Goal: Contribute content: Contribute content

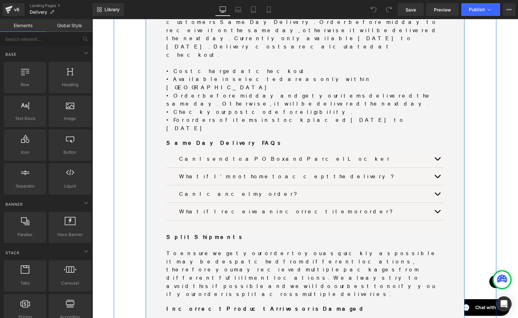
scroll to position [757, 0]
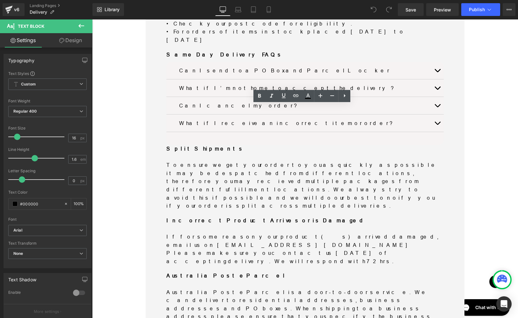
drag, startPoint x: 415, startPoint y: 189, endPoint x: 164, endPoint y: 110, distance: 263.0
copy div "New QLD & SA Knife and Controlled Item Laws New laws will be enforceable in Que…"
click at [126, 46] on div "Online Orders Heading Separator At Minimax, we know that reliable and efficient…" at bounding box center [305, 206] width 382 height 1729
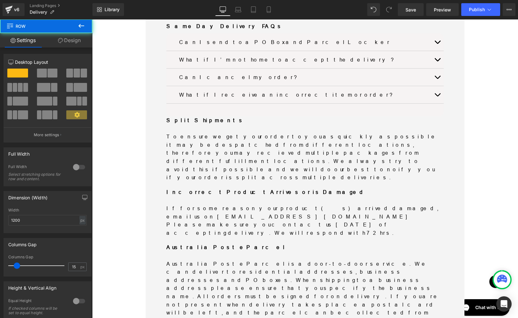
scroll to position [836, 0]
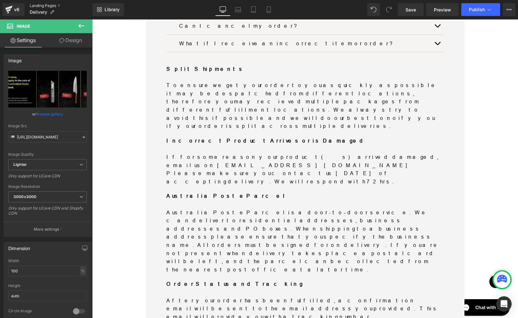
click at [43, 4] on link "Landing Pages" at bounding box center [61, 5] width 63 height 5
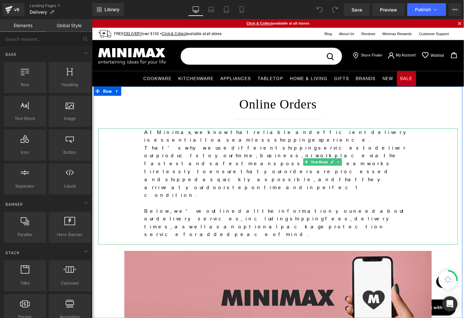
drag, startPoint x: 163, startPoint y: 147, endPoint x: 179, endPoint y: 154, distance: 18.0
click at [163, 146] on p "At Minimax, we know that reliable and efficient delivery is essential to a seam…" at bounding box center [284, 168] width 277 height 73
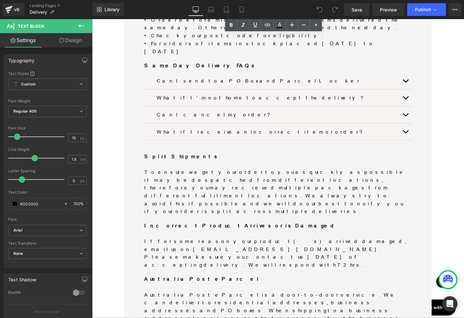
scroll to position [943, 0]
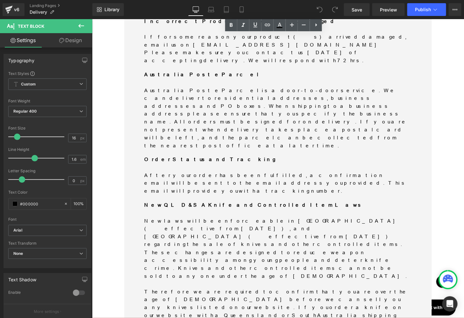
drag, startPoint x: 120, startPoint y: 142, endPoint x: 154, endPoint y: 140, distance: 33.8
click at [120, 142] on div "Online Orders Heading Separator At Minimax, we know that reliable and efficient…" at bounding box center [284, 7] width 382 height 1729
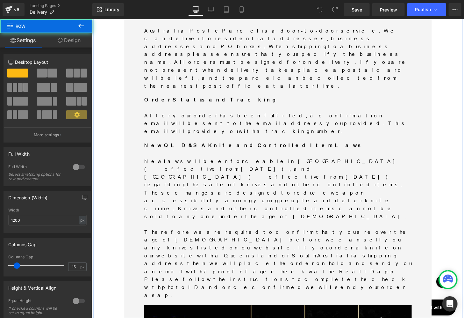
scroll to position [903, 0]
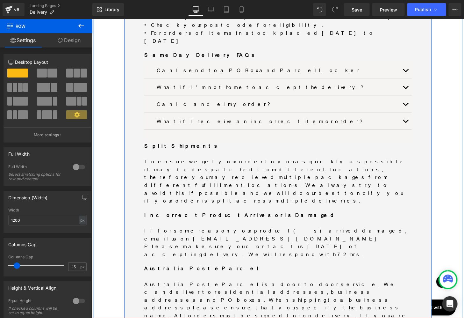
scroll to position [749, 0]
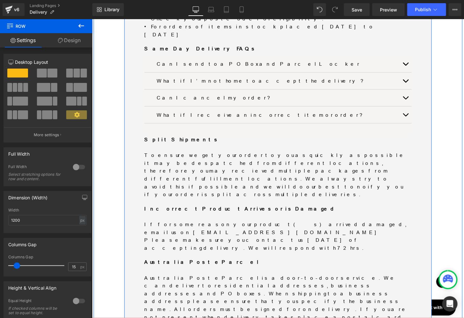
drag, startPoint x: 186, startPoint y: 104, endPoint x: 178, endPoint y: 104, distance: 8.0
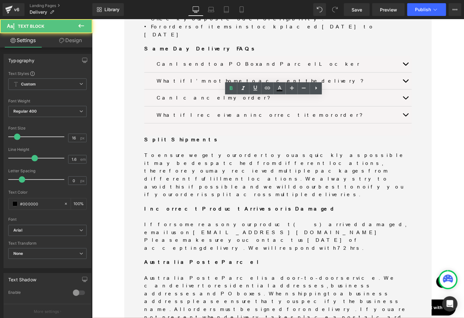
drag, startPoint x: 143, startPoint y: 103, endPoint x: 272, endPoint y: 108, distance: 129.4
copy b "New QLD & SA Knife and Controlled Item Laws"
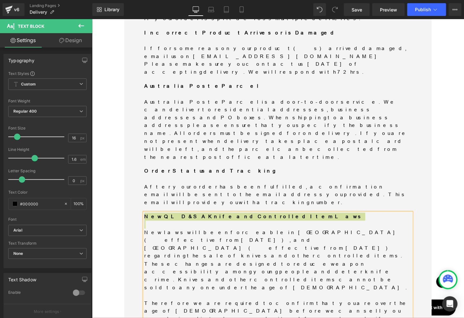
scroll to position [948, 0]
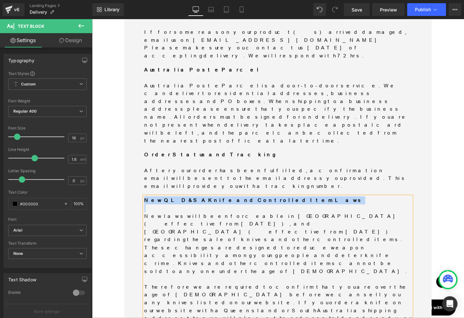
drag, startPoint x: 252, startPoint y: 155, endPoint x: 243, endPoint y: 154, distance: 8.7
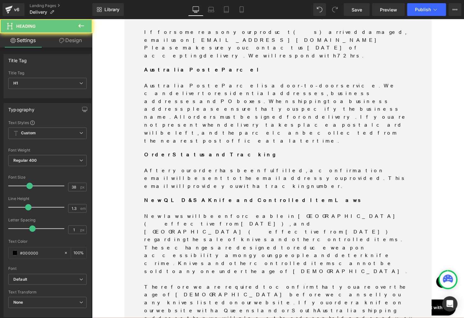
paste div
drag, startPoint x: 180, startPoint y: 152, endPoint x: 242, endPoint y: 154, distance: 62.1
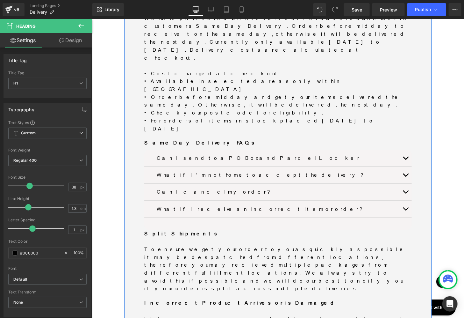
scroll to position [709, 0]
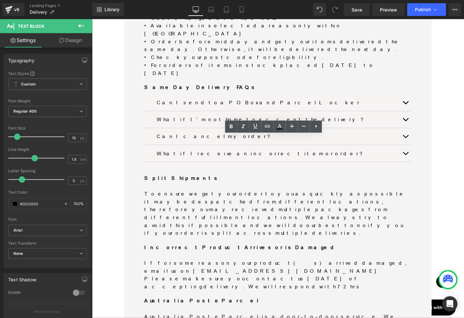
drag, startPoint x: 143, startPoint y: 160, endPoint x: 395, endPoint y: 226, distance: 260.8
copy div "New laws will be enforceable in Queensland (effective from 1 September 2024), a…"
drag, startPoint x: 143, startPoint y: 160, endPoint x: 389, endPoint y: 223, distance: 253.6
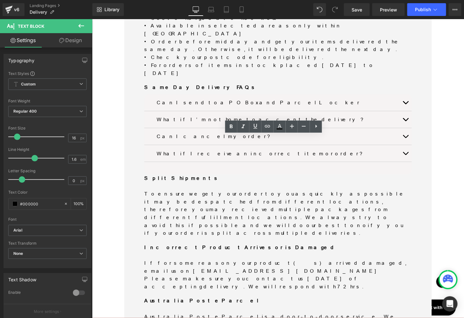
copy div "New laws will be enforceable in Queensland (effective from 1 September 2024), a…"
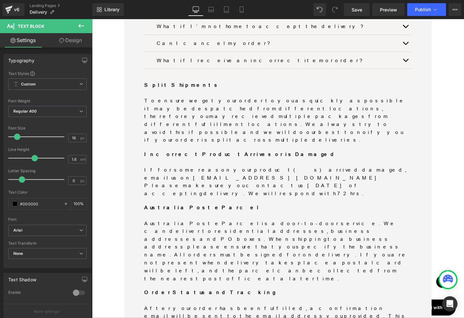
scroll to position [704, 0]
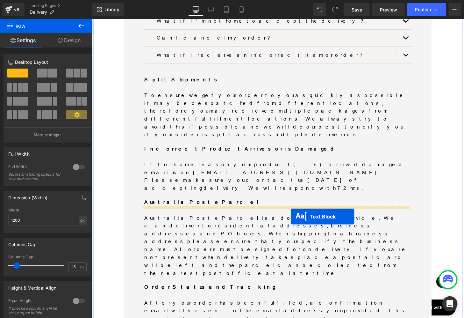
scroll to position [823, 0]
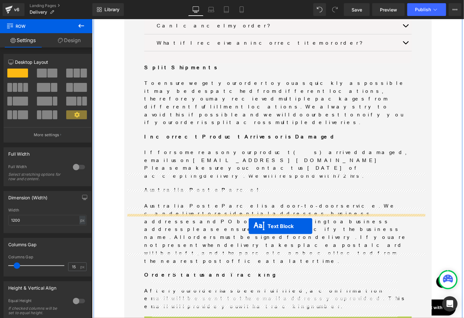
drag, startPoint x: 276, startPoint y: 189, endPoint x: 254, endPoint y: 233, distance: 48.7
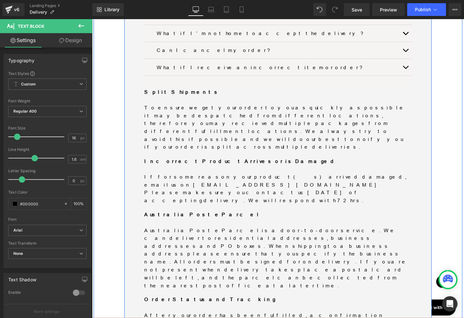
scroll to position [801, 0]
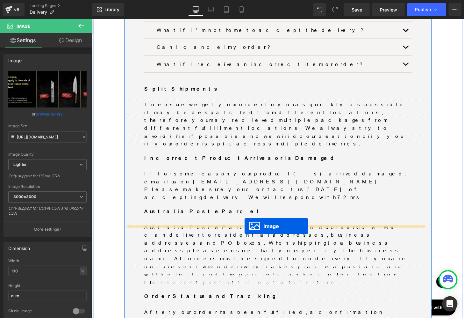
drag, startPoint x: 278, startPoint y: 94, endPoint x: 250, endPoint y: 233, distance: 141.7
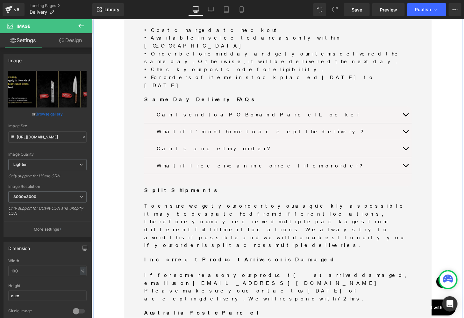
scroll to position [602, 0]
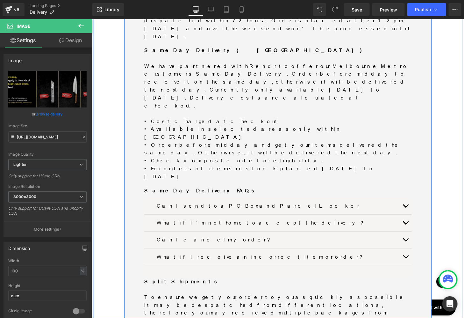
click at [127, 106] on div "Delivery Fees Heading All orders under $130 will incur a standard delivery fee …" at bounding box center [284, 151] width 319 height 814
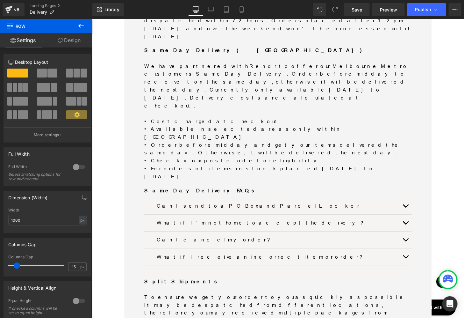
click at [83, 26] on icon at bounding box center [81, 26] width 8 height 8
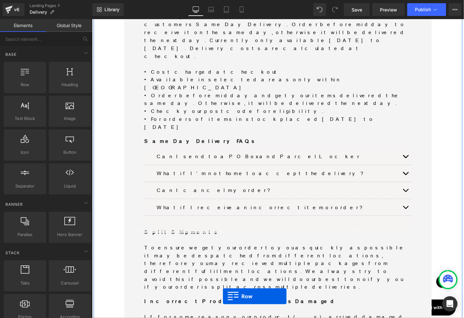
scroll to position [704, 0]
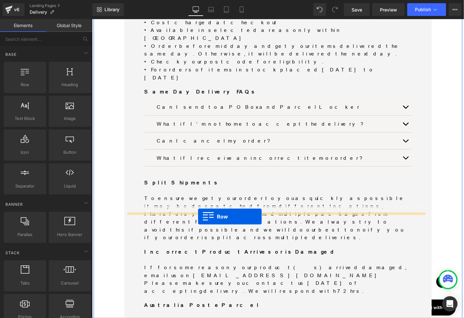
drag, startPoint x: 124, startPoint y: 98, endPoint x: 201, endPoint y: 223, distance: 147.1
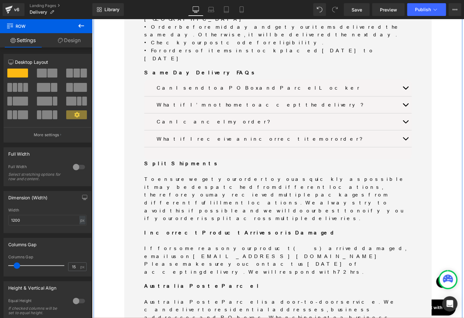
scroll to position [744, 0]
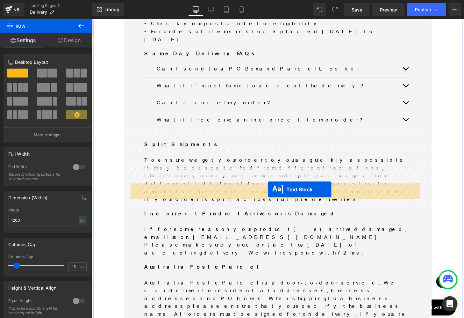
drag, startPoint x: 281, startPoint y: 247, endPoint x: 274, endPoint y: 194, distance: 53.3
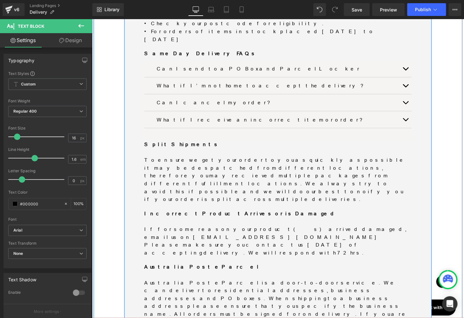
click at [125, 90] on div "Delivery Fees Heading All orders under $130 will incur a standard delivery fee …" at bounding box center [284, 9] width 319 height 814
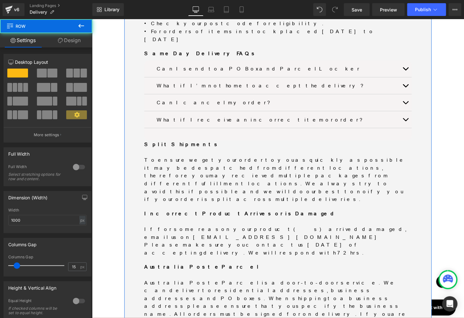
click at [75, 36] on link "Design" at bounding box center [69, 40] width 46 height 14
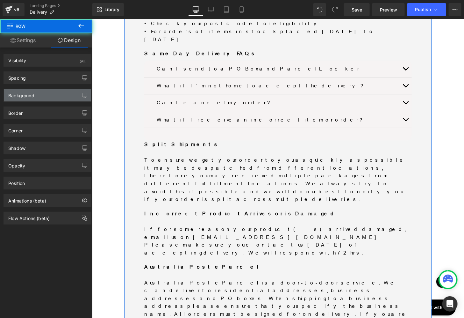
type input "0"
type input "30"
type input "50"
type input "30"
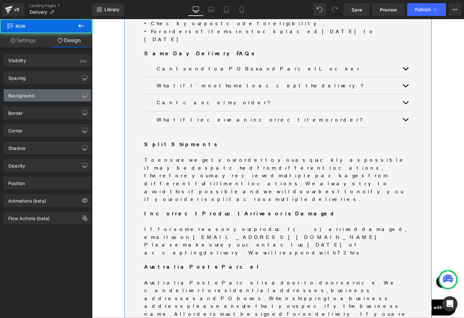
type input "50"
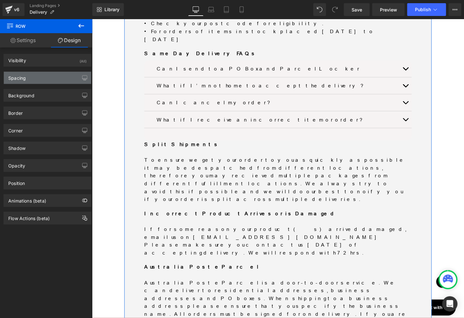
click at [38, 82] on div "Spacing" at bounding box center [47, 78] width 87 height 12
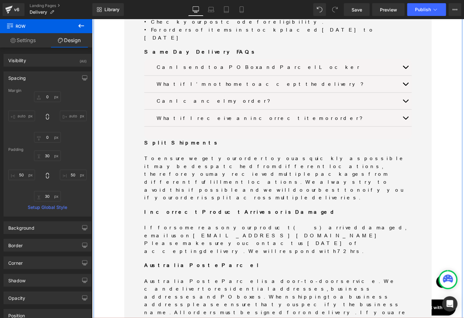
scroll to position [784, 0]
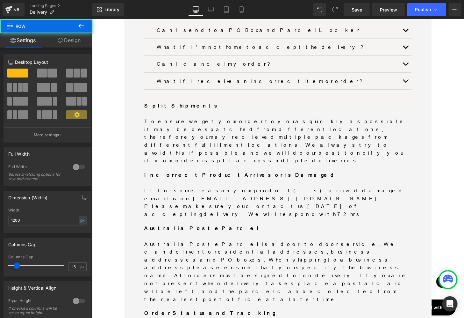
click at [77, 39] on link "Design" at bounding box center [69, 40] width 46 height 14
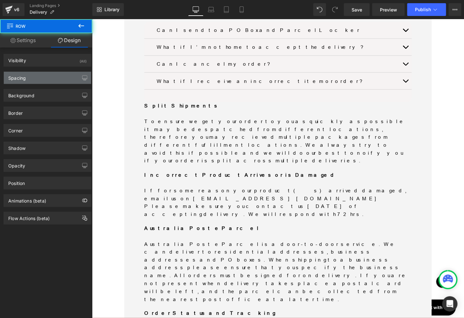
type input "0"
type input "30"
type input "0"
type input "10"
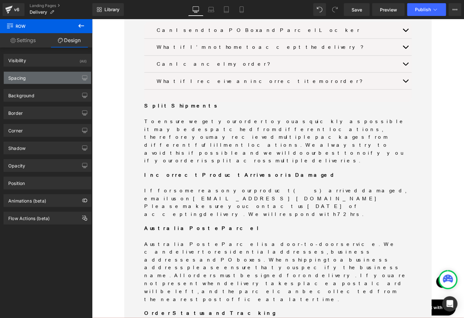
click at [29, 74] on div "Spacing" at bounding box center [47, 78] width 87 height 12
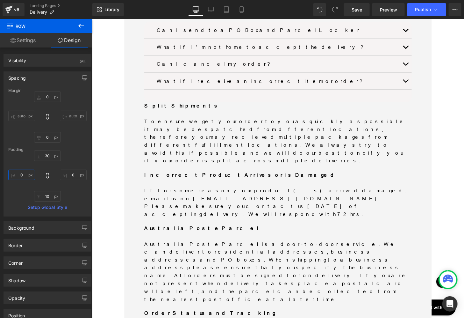
click at [24, 174] on input "0" at bounding box center [21, 174] width 27 height 11
click at [21, 175] on input "50" at bounding box center [21, 174] width 27 height 11
click at [21, 174] on input "50" at bounding box center [21, 174] width 27 height 11
type input "50"
click at [70, 172] on input "0" at bounding box center [73, 174] width 27 height 11
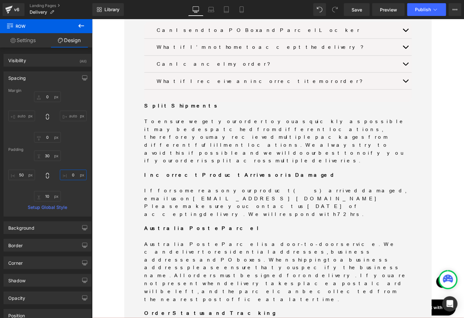
click at [70, 171] on input "0" at bounding box center [73, 174] width 27 height 11
paste input "5"
type input "50"
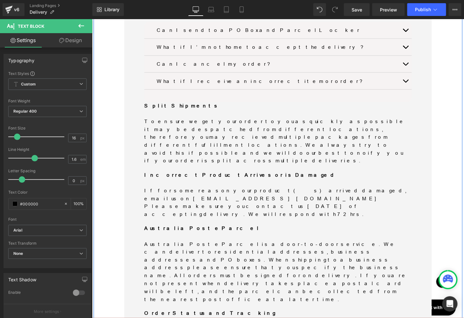
drag, startPoint x: 163, startPoint y: 152, endPoint x: 185, endPoint y: 154, distance: 21.7
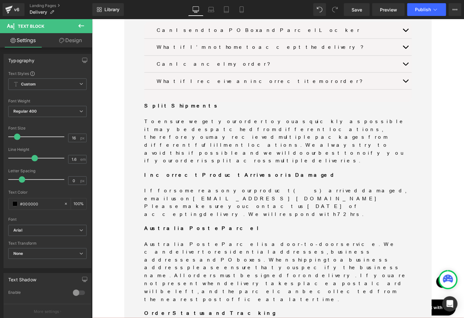
drag, startPoint x: 339, startPoint y: 169, endPoint x: 189, endPoint y: 175, distance: 149.5
drag, startPoint x: 432, startPoint y: 177, endPoint x: 361, endPoint y: 175, distance: 70.5
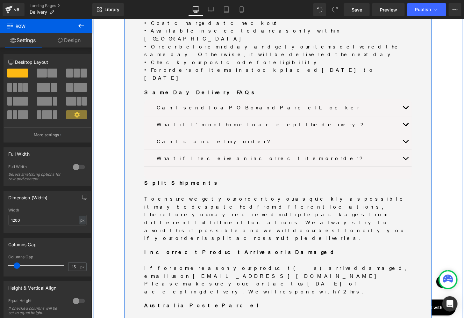
scroll to position [717, 0]
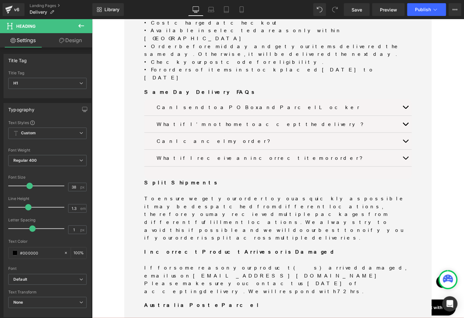
copy h1 "New Knife and Controlled Item Laws"
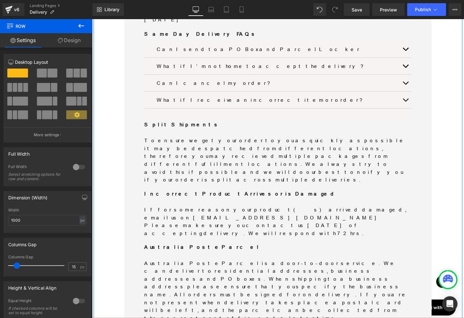
scroll to position [796, 0]
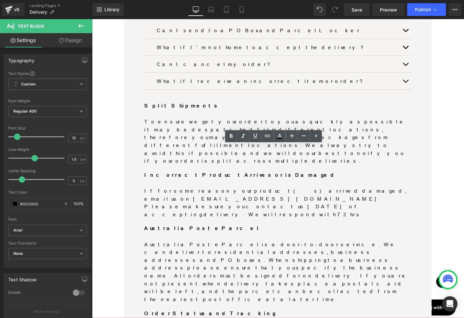
drag, startPoint x: 339, startPoint y: 170, endPoint x: 189, endPoint y: 179, distance: 149.7
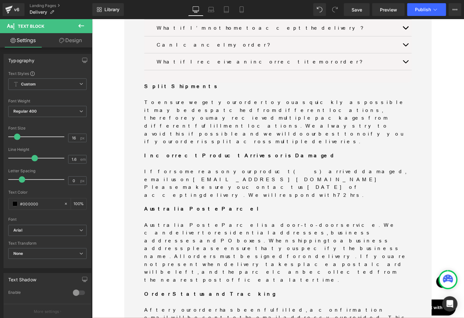
scroll to position [836, 0]
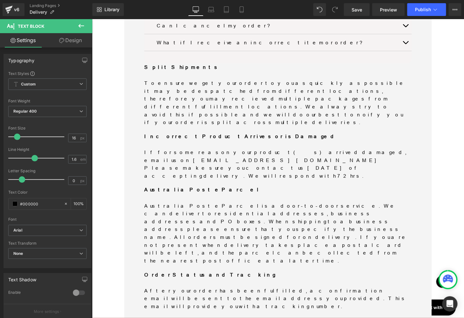
drag, startPoint x: 160, startPoint y: 201, endPoint x: 192, endPoint y: 210, distance: 33.8
drag, startPoint x: 259, startPoint y: 131, endPoint x: 251, endPoint y: 134, distance: 8.5
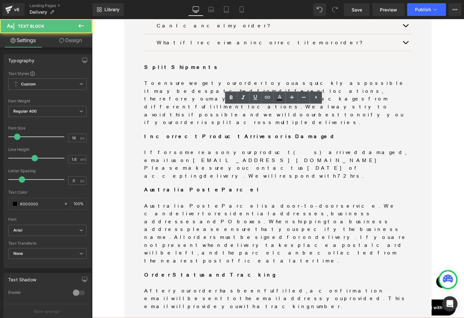
drag, startPoint x: 254, startPoint y: 129, endPoint x: 336, endPoint y: 128, distance: 82.2
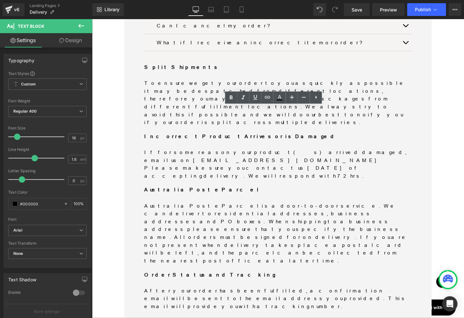
copy p "(effective from 1 September 2024)"
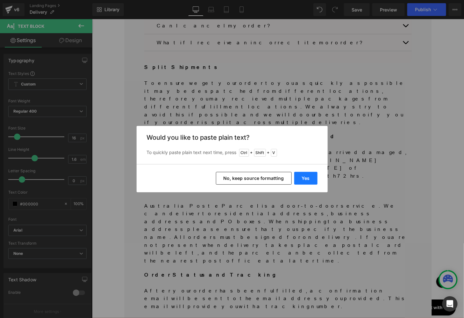
click at [302, 172] on button "Yes" at bounding box center [305, 178] width 23 height 13
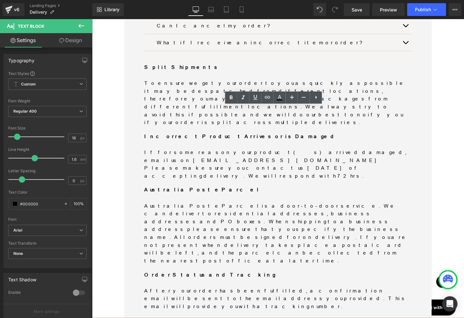
drag, startPoint x: 253, startPoint y: 128, endPoint x: 335, endPoint y: 128, distance: 82.5
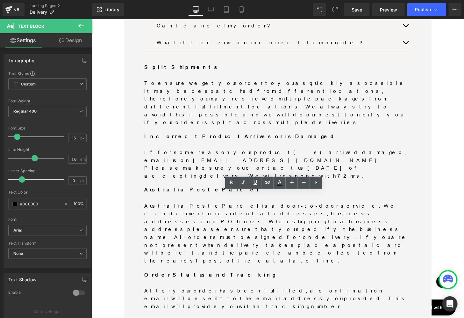
drag, startPoint x: 253, startPoint y: 218, endPoint x: 335, endPoint y: 216, distance: 82.2
copy p "(effective from 1 September 2024)"
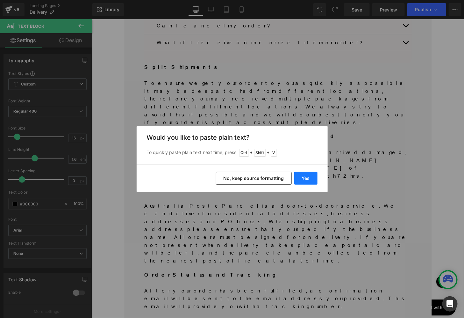
click at [305, 179] on button "Yes" at bounding box center [305, 178] width 23 height 13
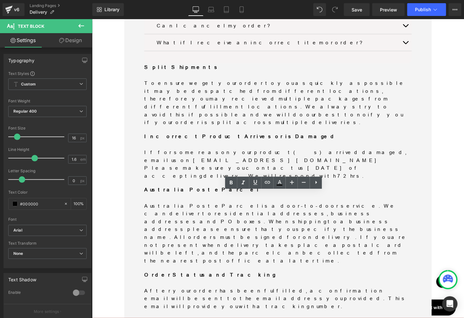
drag, startPoint x: 254, startPoint y: 217, endPoint x: 334, endPoint y: 214, distance: 80.6
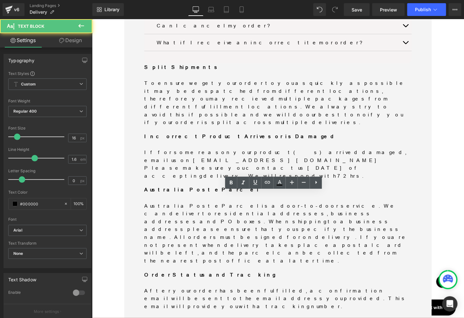
drag, startPoint x: 386, startPoint y: 214, endPoint x: 397, endPoint y: 214, distance: 10.8
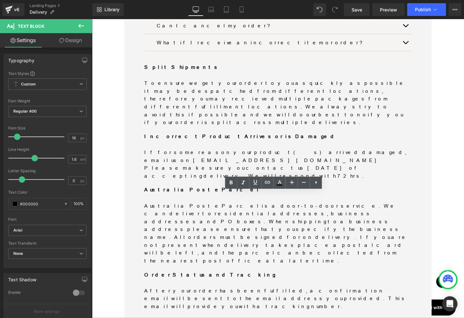
drag, startPoint x: 386, startPoint y: 216, endPoint x: 221, endPoint y: 220, distance: 165.1
copy p "(effective from 1 July 2025)"
drag, startPoint x: 279, startPoint y: 200, endPoint x: 381, endPoint y: 204, distance: 102.0
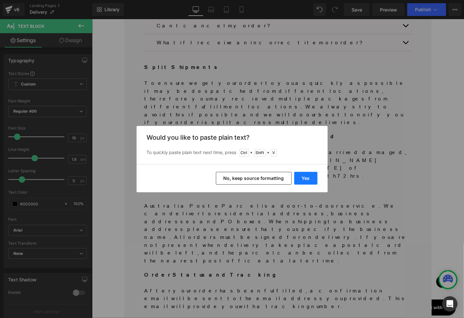
click at [308, 178] on button "Yes" at bounding box center [305, 178] width 23 height 13
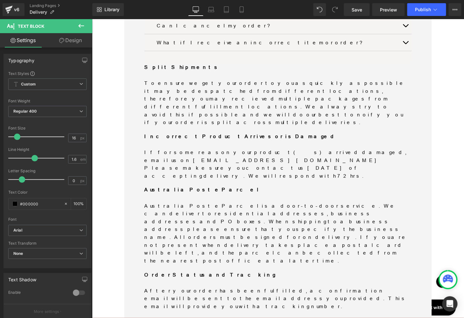
drag, startPoint x: 222, startPoint y: 216, endPoint x: 347, endPoint y: 219, distance: 124.3
drag, startPoint x: 241, startPoint y: 135, endPoint x: 256, endPoint y: 136, distance: 15.0
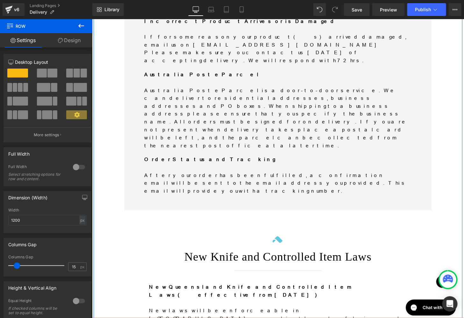
scroll to position [1022, 0]
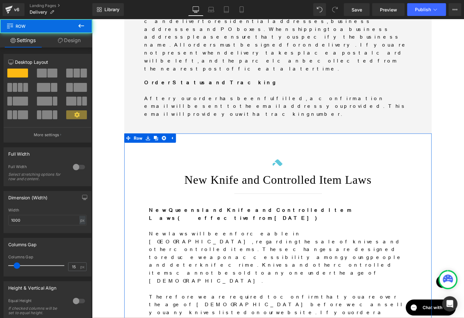
click at [69, 44] on link "Design" at bounding box center [69, 40] width 46 height 14
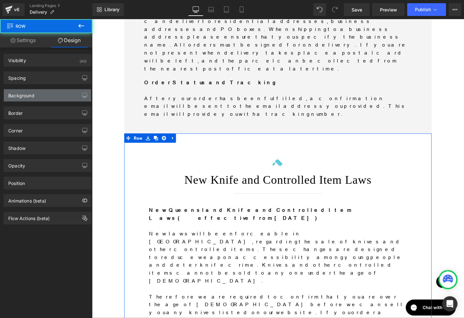
click at [40, 93] on div "Background" at bounding box center [47, 95] width 87 height 12
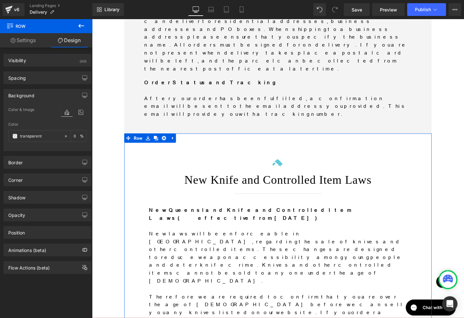
type input "0"
type input "72"
type input "0"
type input "10"
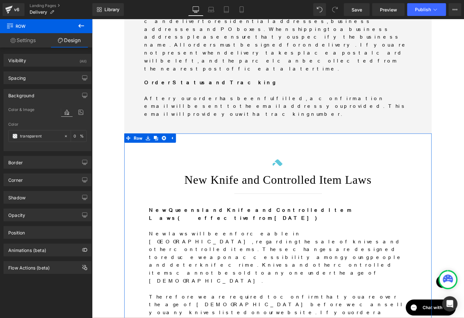
type input "0"
type input "transparent"
type input "0"
click at [33, 77] on div "Spacing" at bounding box center [47, 78] width 87 height 12
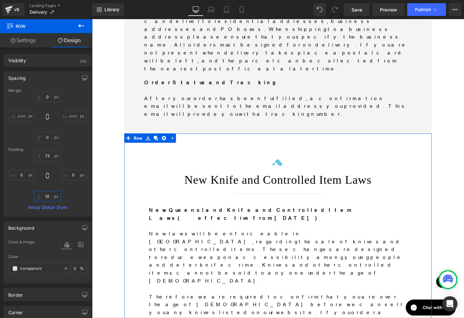
click at [48, 198] on input "10" at bounding box center [47, 196] width 27 height 11
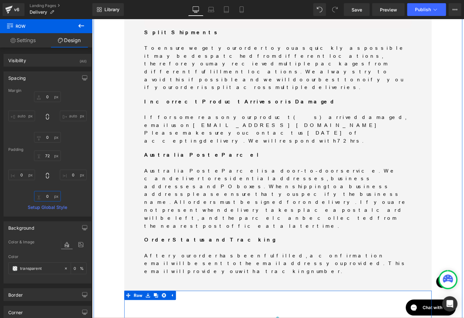
scroll to position [863, 0]
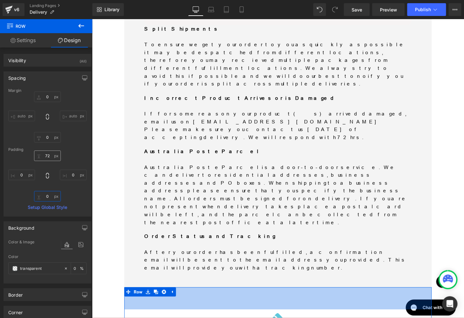
type input "0"
click at [53, 152] on input "72" at bounding box center [47, 155] width 27 height 11
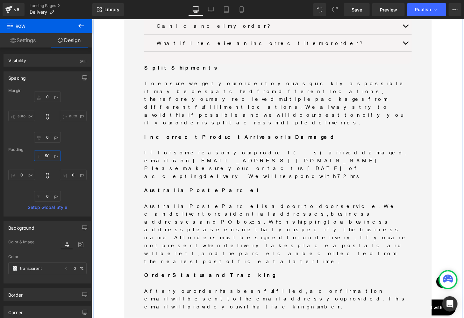
scroll to position [823, 0]
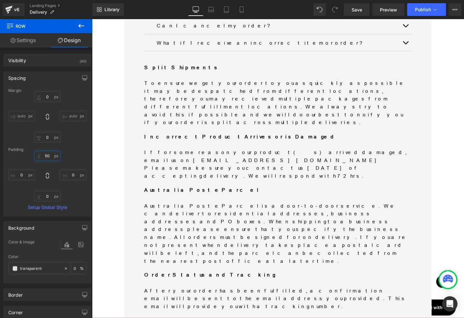
type input "50"
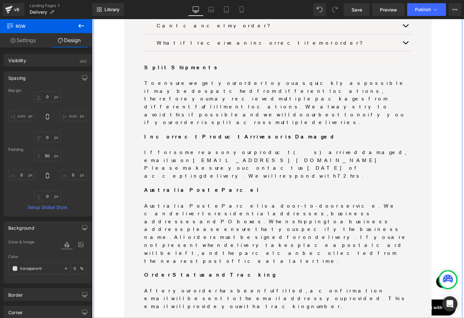
drag, startPoint x: 208, startPoint y: 210, endPoint x: 195, endPoint y: 195, distance: 19.9
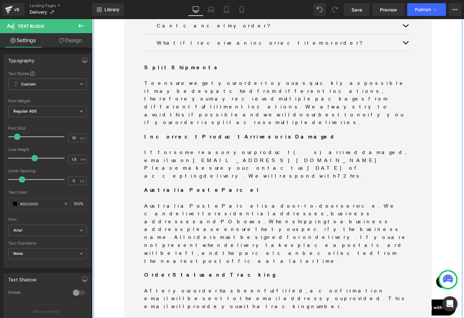
drag, startPoint x: 307, startPoint y: 251, endPoint x: 312, endPoint y: 252, distance: 4.8
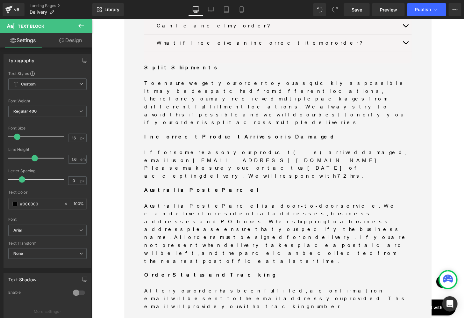
drag, startPoint x: 276, startPoint y: 161, endPoint x: 311, endPoint y: 161, distance: 35.0
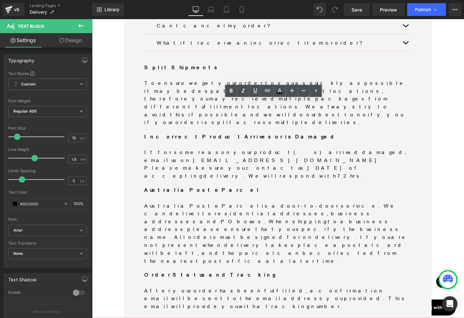
drag, startPoint x: 305, startPoint y: 161, endPoint x: 348, endPoint y: 163, distance: 43.4
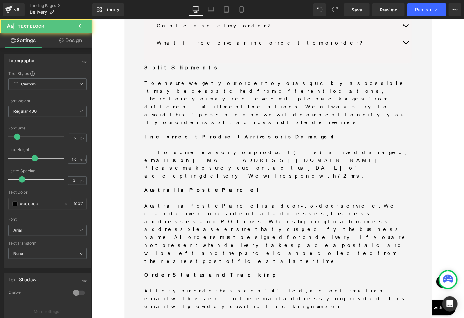
click at [64, 43] on link "Design" at bounding box center [70, 40] width 46 height 14
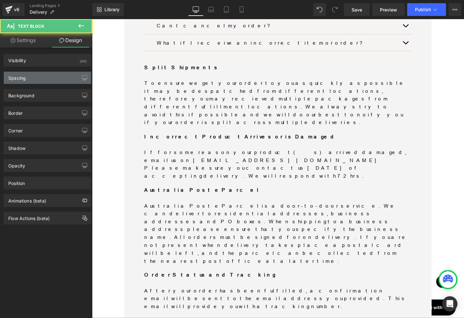
type input "0"
type input "20"
type input "0"
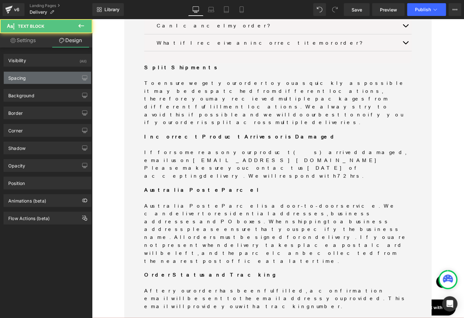
type input "0"
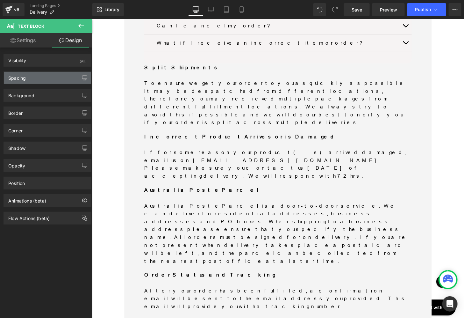
click at [33, 74] on div "Spacing" at bounding box center [47, 78] width 87 height 12
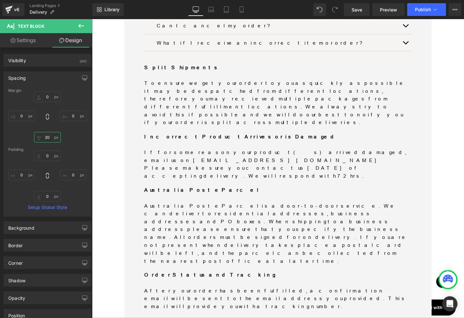
click at [46, 135] on input "20" at bounding box center [47, 137] width 27 height 11
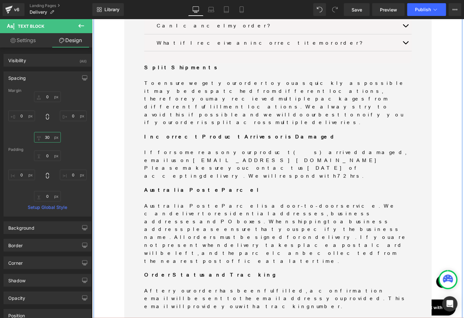
type input "3"
type input "20"
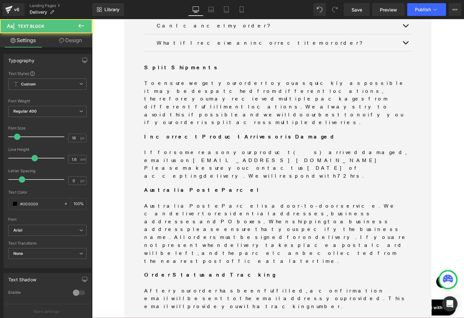
click at [63, 44] on link "Design" at bounding box center [70, 40] width 46 height 14
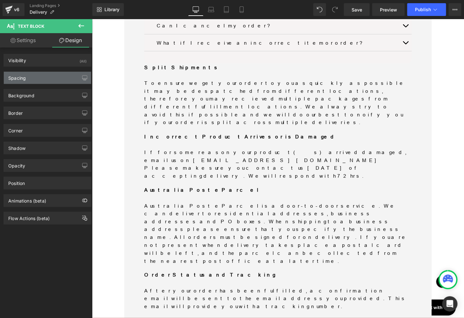
type input "0"
type input "20"
type input "0"
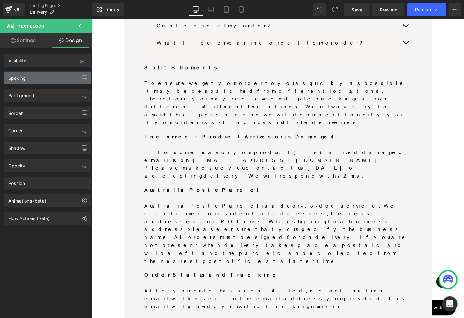
type input "0"
click at [22, 74] on div "Spacing" at bounding box center [17, 76] width 18 height 9
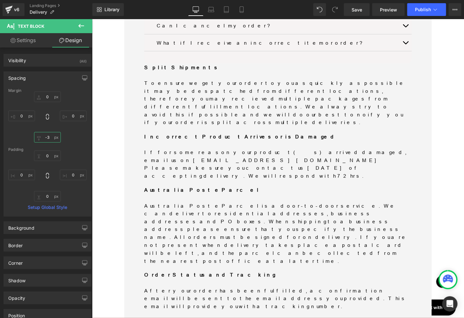
type input "-"
type input "30"
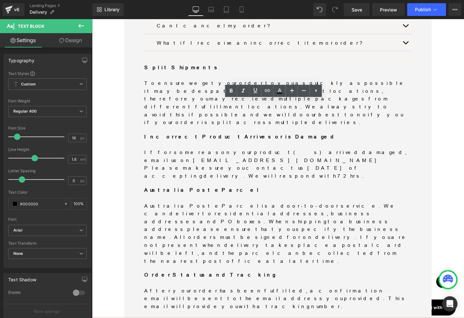
drag, startPoint x: 308, startPoint y: 229, endPoint x: 473, endPoint y: 183, distance: 171.0
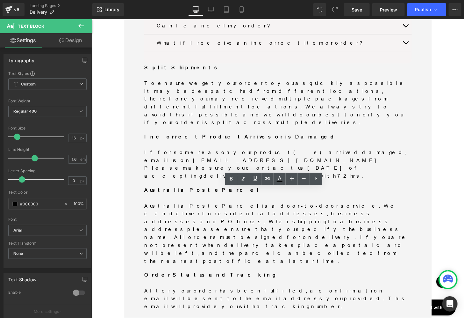
click at [462, 155] on div "Online Orders Heading Separator At Minimax, we know that reliable and efficient…" at bounding box center [284, 253] width 382 height 1983
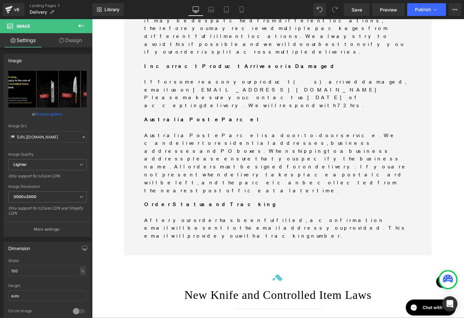
scroll to position [903, 0]
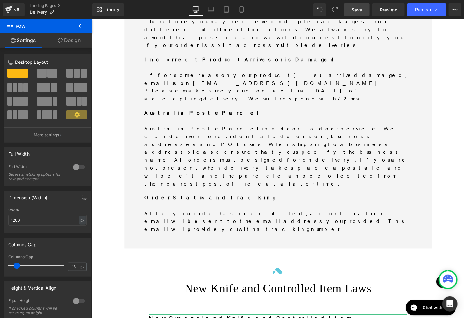
click at [352, 9] on link "Save" at bounding box center [357, 9] width 26 height 13
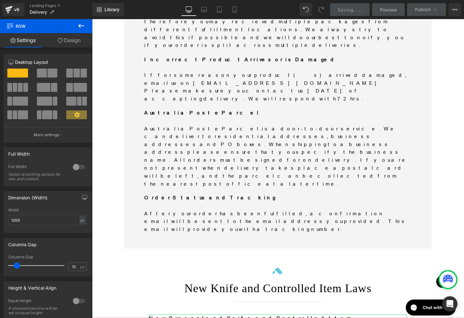
drag, startPoint x: 230, startPoint y: 140, endPoint x: 471, endPoint y: 141, distance: 241.4
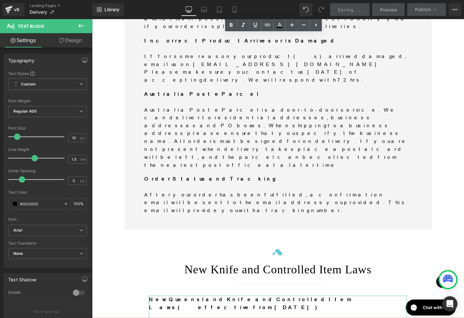
scroll to position [853, 0]
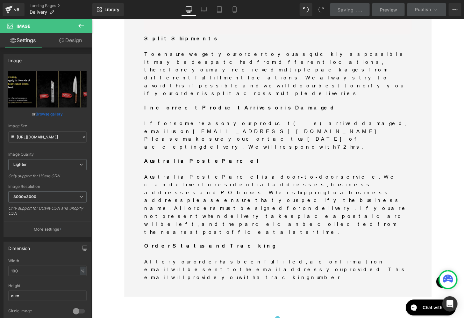
click at [464, 167] on div "Online Orders Heading Separator At Minimax, we know that reliable and efficient…" at bounding box center [284, 223] width 382 height 1983
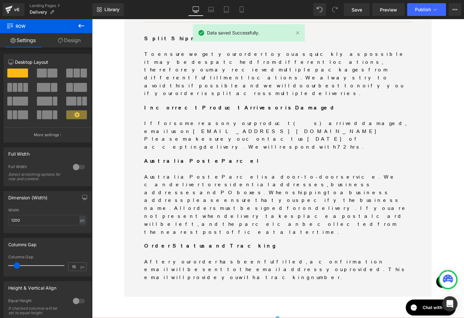
click at [118, 137] on div "Online Orders Heading Separator At Minimax, we know that reliable and efficient…" at bounding box center [284, 223] width 382 height 1983
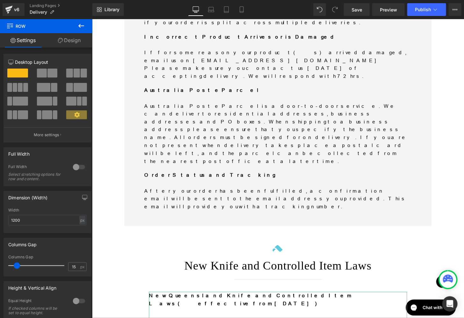
scroll to position [875, 0]
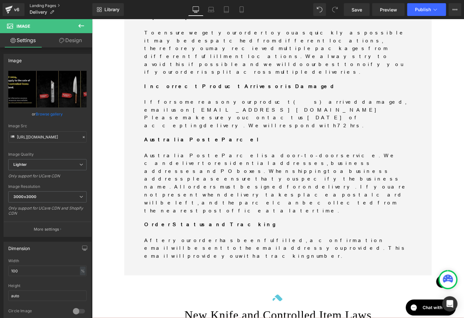
click at [39, 5] on link "Landing Pages" at bounding box center [61, 5] width 63 height 5
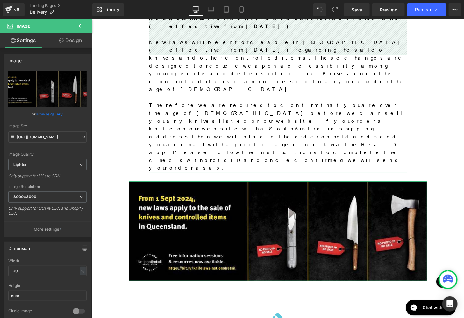
scroll to position [1393, 0]
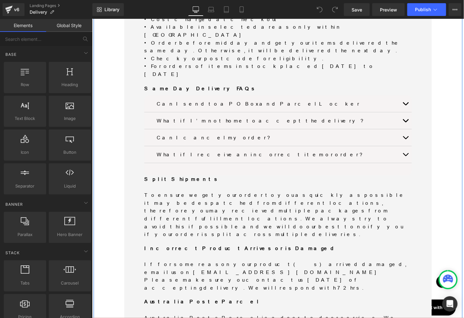
scroll to position [757, 0]
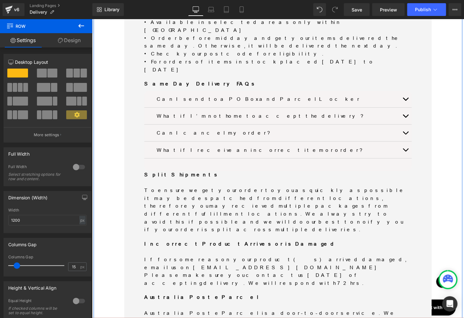
scroll to position [744, 0]
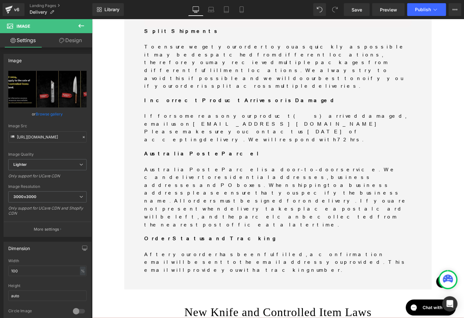
scroll to position [863, 0]
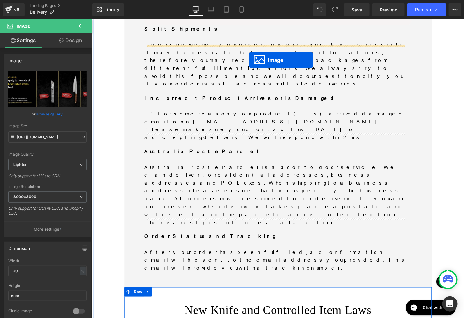
drag, startPoint x: 284, startPoint y: 279, endPoint x: 255, endPoint y: 61, distance: 219.5
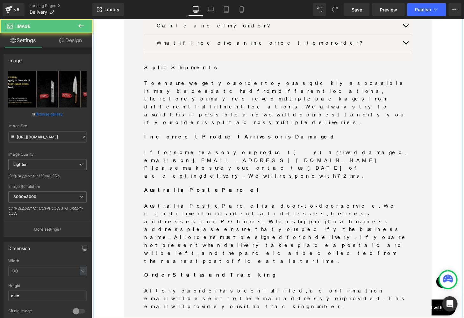
click at [464, 178] on div "Online Orders Heading Separator At Minimax, we know that reliable and efficient…" at bounding box center [284, 238] width 382 height 1952
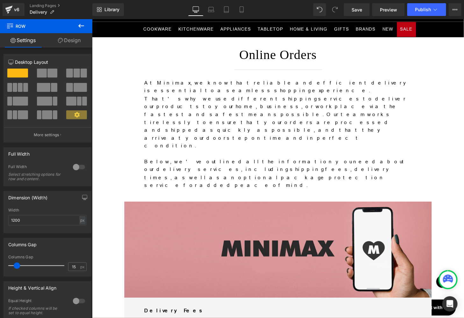
scroll to position [27, 0]
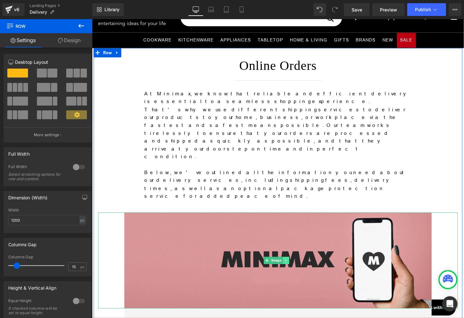
click at [292, 268] on icon at bounding box center [292, 269] width 1 height 2
click at [295, 267] on icon at bounding box center [296, 269] width 4 height 4
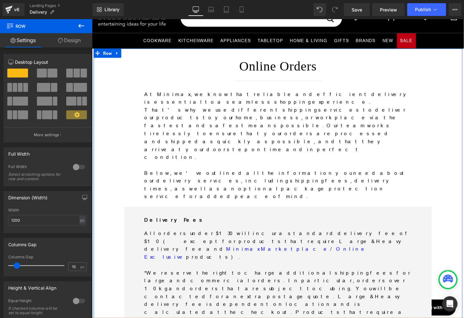
scroll to position [39, 0]
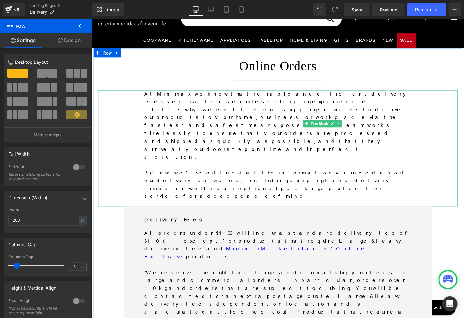
click at [247, 123] on p "At Minimax, we know that reliable and efficient delivery is essential to a seam…" at bounding box center [284, 128] width 277 height 73
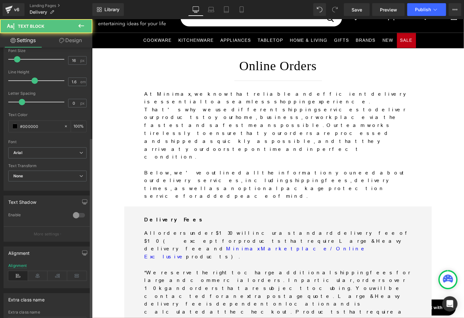
scroll to position [133, 0]
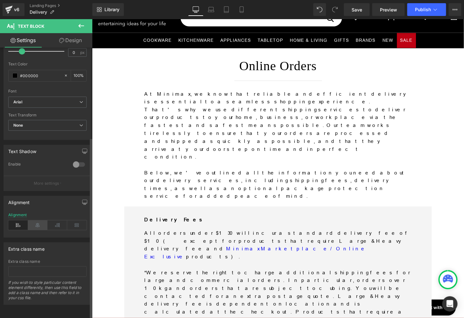
click at [38, 220] on icon at bounding box center [38, 225] width 20 height 10
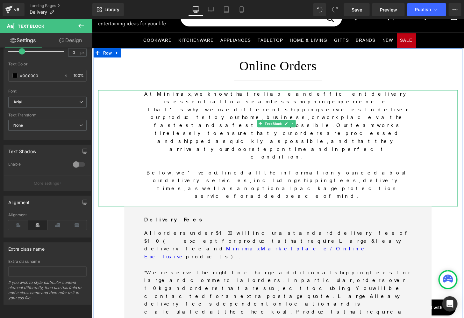
click at [455, 136] on div "At Minimax, we know that reliable and efficient delivery is essential to a seam…" at bounding box center [284, 152] width 373 height 120
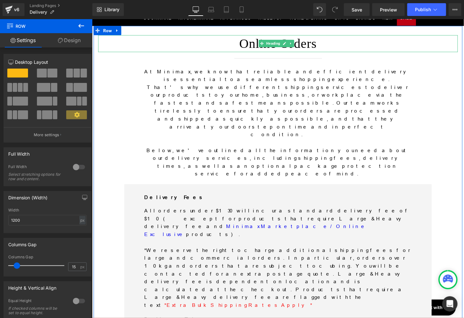
scroll to position [119, 0]
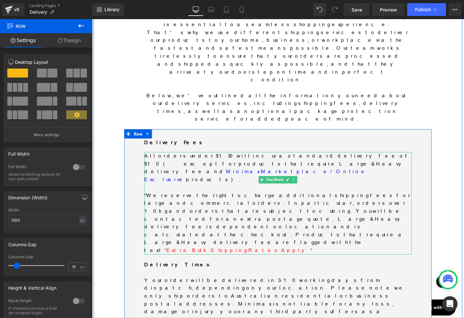
click at [338, 197] on p "*We reserve the right to charge additional shipping fees for large and commerci…" at bounding box center [284, 229] width 277 height 65
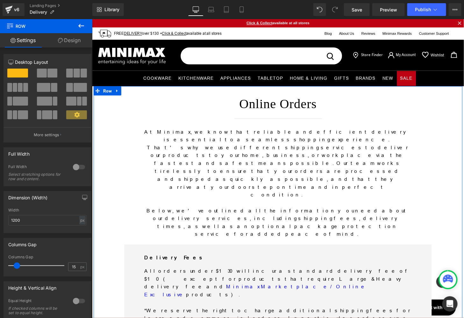
scroll to position [0, 0]
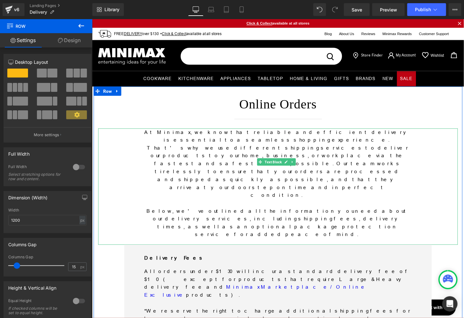
click at [461, 161] on div "At Minimax, we know that reliable and efficient delivery is essential to a seam…" at bounding box center [284, 192] width 373 height 120
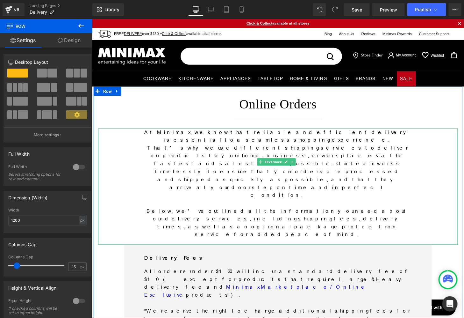
click at [424, 167] on div "At Minimax, we know that reliable and efficient delivery is essential to a seam…" at bounding box center [284, 192] width 373 height 120
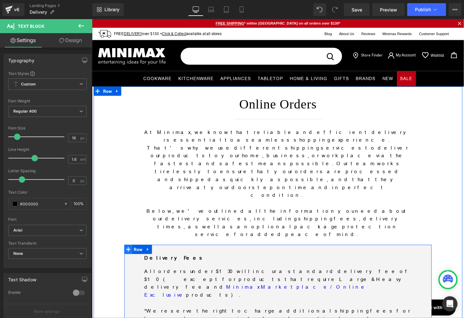
click at [128, 252] on span at bounding box center [129, 257] width 8 height 10
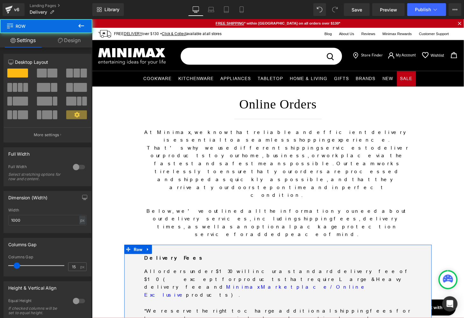
click at [69, 43] on link "Design" at bounding box center [69, 40] width 46 height 14
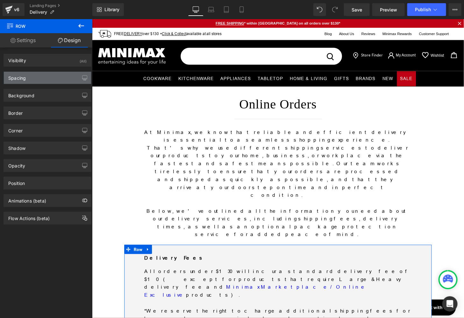
click at [40, 79] on div "Spacing" at bounding box center [47, 78] width 87 height 12
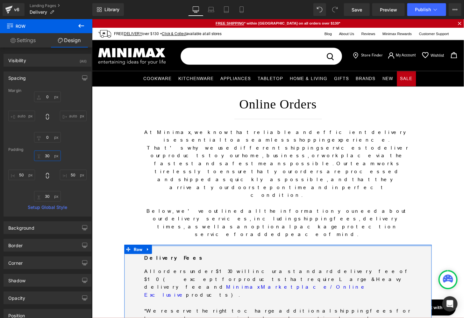
click at [49, 154] on input "30" at bounding box center [47, 155] width 27 height 11
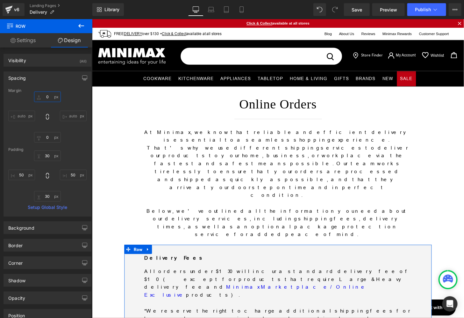
click at [46, 98] on input "0" at bounding box center [47, 96] width 27 height 11
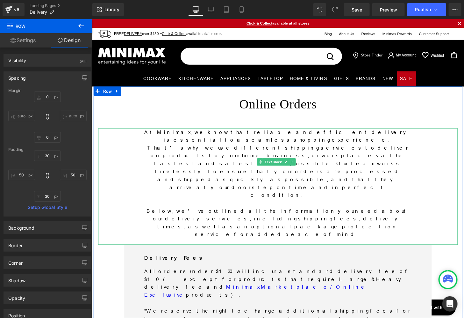
click at [132, 169] on div "At Minimax, we know that reliable and efficient delivery is essential to a seam…" at bounding box center [284, 192] width 373 height 120
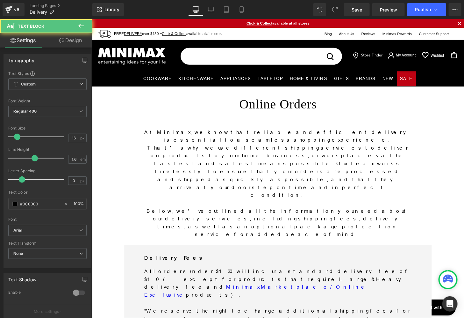
click at [72, 42] on link "Design" at bounding box center [70, 40] width 46 height 14
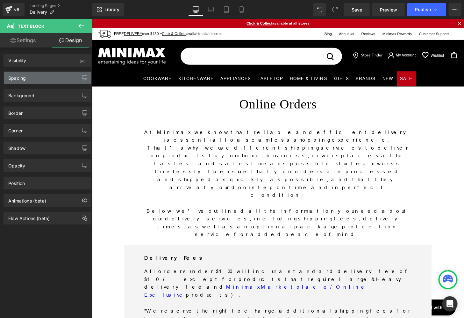
click at [40, 81] on div "Spacing" at bounding box center [47, 78] width 87 height 12
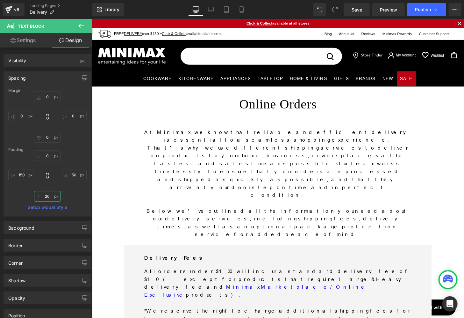
click at [45, 199] on input "20" at bounding box center [47, 196] width 27 height 11
type input "0"
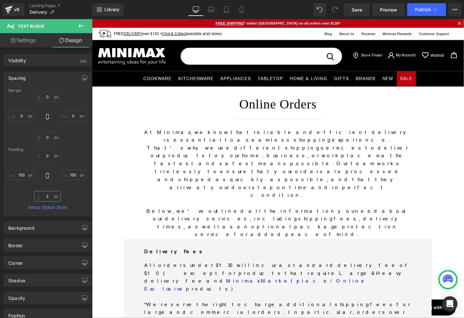
type input "20"
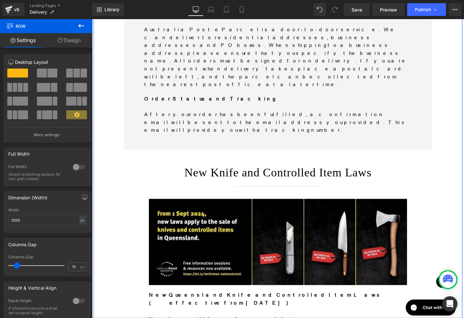
scroll to position [943, 0]
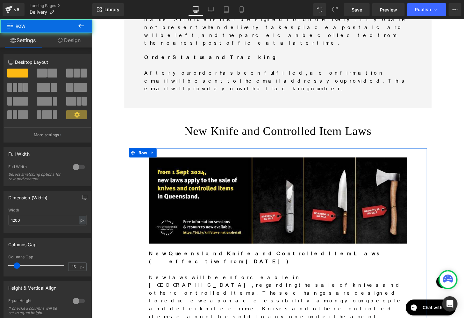
drag, startPoint x: 77, startPoint y: 41, endPoint x: 64, endPoint y: 76, distance: 36.8
click at [76, 41] on link "Design" at bounding box center [69, 40] width 46 height 14
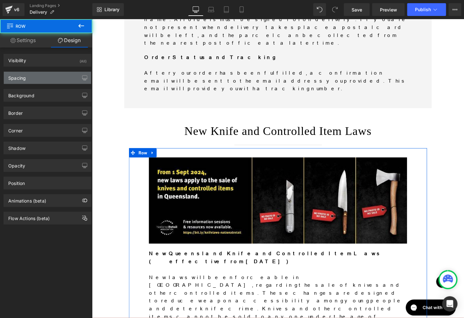
click at [64, 76] on div "Spacing" at bounding box center [47, 78] width 87 height 12
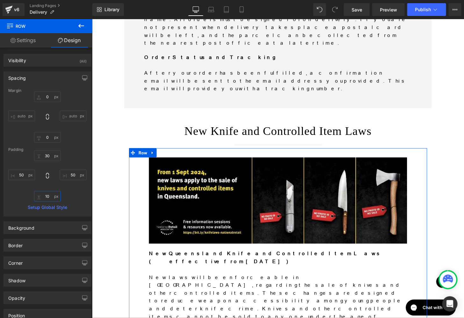
click at [47, 192] on input "10" at bounding box center [47, 196] width 27 height 11
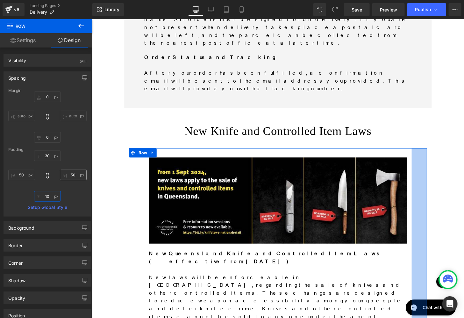
type input "0"
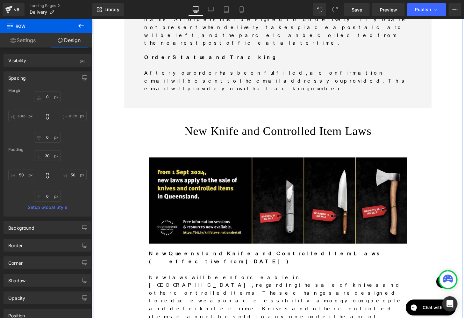
drag, startPoint x: 155, startPoint y: 142, endPoint x: 97, endPoint y: 114, distance: 64.1
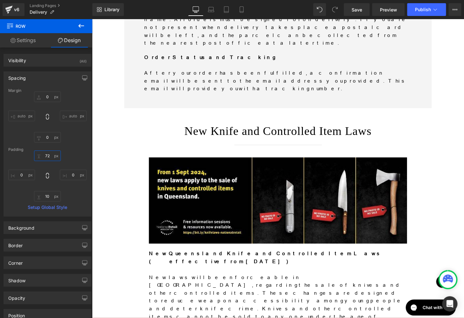
click at [47, 153] on input "72" at bounding box center [47, 155] width 27 height 11
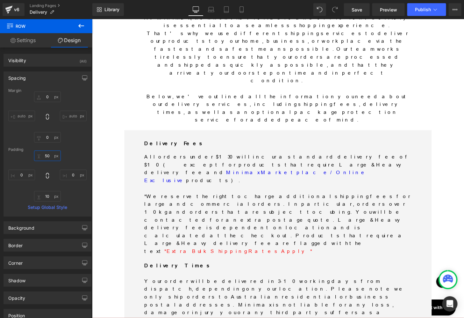
scroll to position [119, 0]
type input "50"
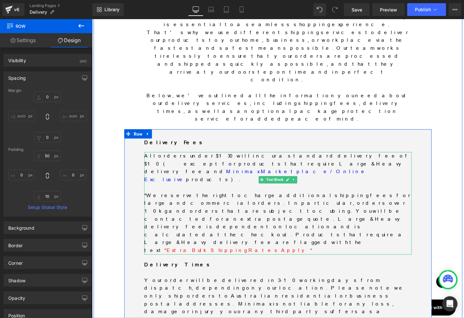
drag, startPoint x: 218, startPoint y: 150, endPoint x: 210, endPoint y: 152, distance: 7.8
click at [217, 255] on span "*Extra Bulk Shipping Rates Apply*" at bounding box center [243, 258] width 153 height 6
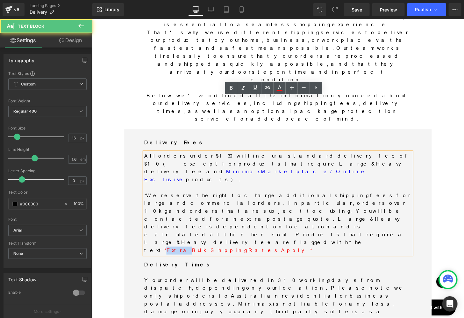
drag, startPoint x: 204, startPoint y: 150, endPoint x: 219, endPoint y: 152, distance: 15.3
click at [219, 255] on span "*Extra Bulk Shipping Rates Apply*" at bounding box center [243, 258] width 153 height 6
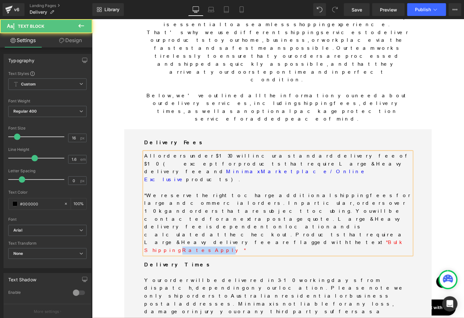
drag, startPoint x: 238, startPoint y: 150, endPoint x: 265, endPoint y: 152, distance: 27.1
click at [265, 247] on span "*Bulk Shipping Rates Apply*" at bounding box center [281, 254] width 270 height 14
click at [264, 247] on span "*Bulk Shipping Rates Apply*" at bounding box center [281, 254] width 270 height 14
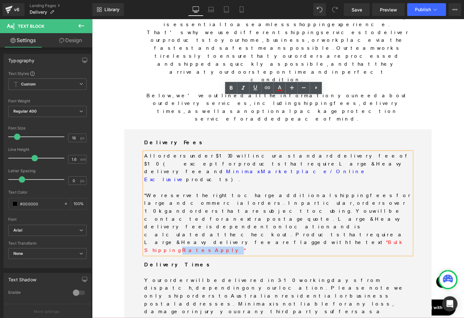
drag, startPoint x: 238, startPoint y: 152, endPoint x: 266, endPoint y: 155, distance: 28.2
click at [266, 197] on p "*We reserve the right to charge additional shipping fees for large and commerci…" at bounding box center [284, 229] width 277 height 65
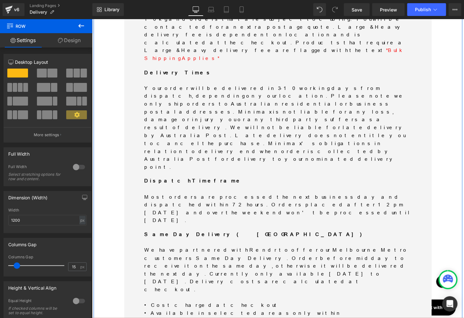
scroll to position [398, 0]
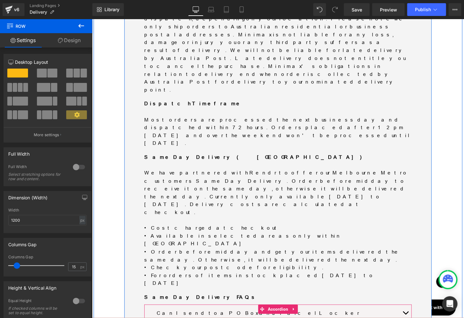
click at [417, 314] on button "button" at bounding box center [416, 322] width 13 height 17
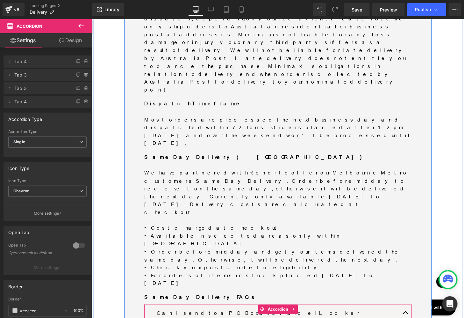
click at [417, 314] on button "button" at bounding box center [416, 322] width 13 height 17
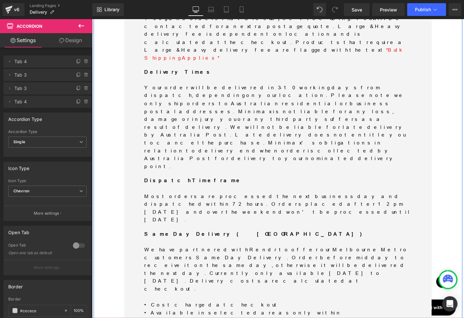
scroll to position [305, 0]
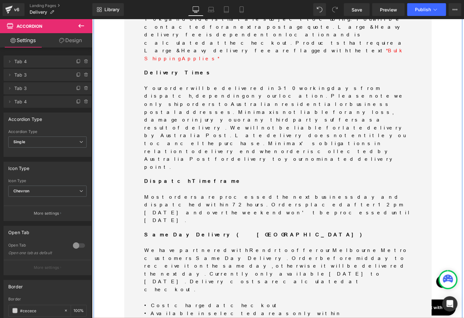
scroll to position [346, 0]
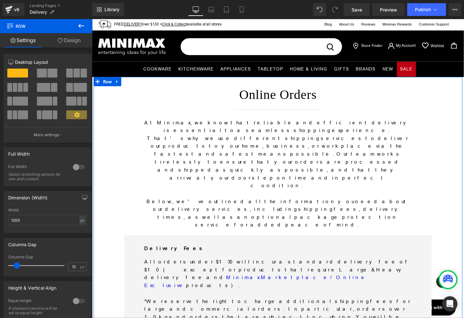
scroll to position [0, 0]
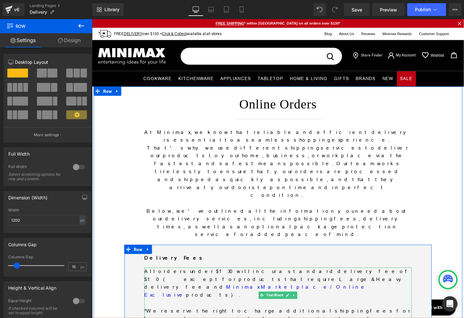
click at [298, 276] on p "All orders under $130 will incur a standard delivery fee of $10 (except for pro…" at bounding box center [284, 292] width 277 height 32
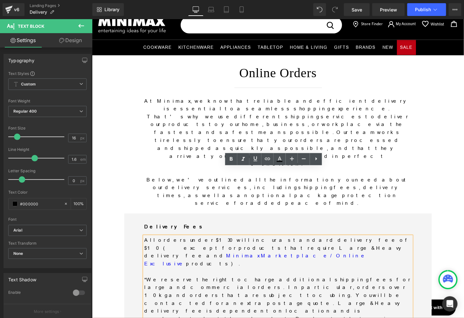
scroll to position [53, 0]
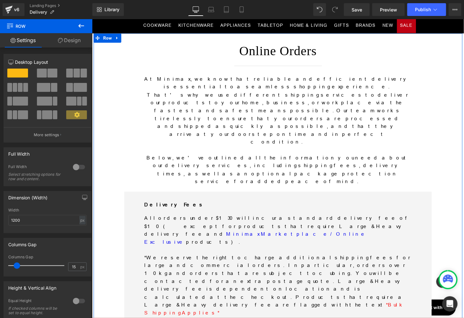
scroll to position [27, 0]
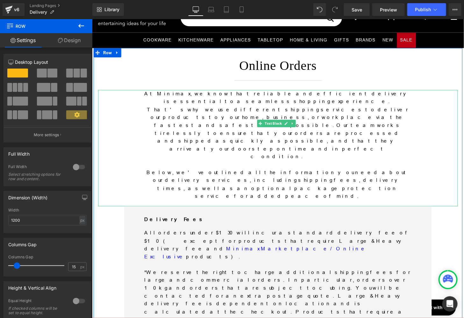
drag, startPoint x: 123, startPoint y: 136, endPoint x: 160, endPoint y: 147, distance: 37.7
click at [123, 136] on div "At Minimax, we know that reliable and efficient delivery is essential to a seam…" at bounding box center [284, 152] width 373 height 120
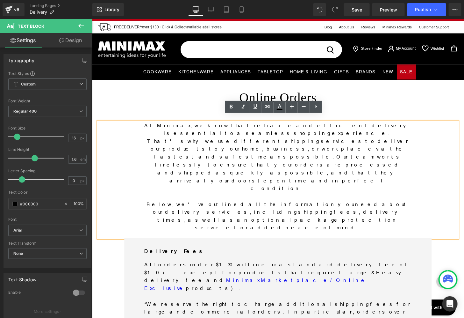
scroll to position [0, 0]
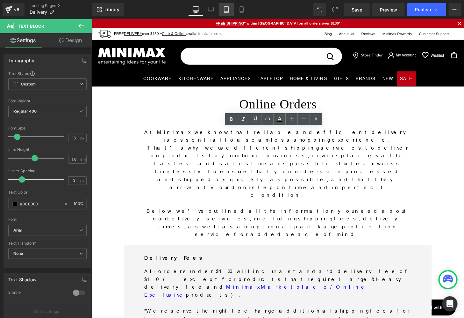
drag, startPoint x: 215, startPoint y: 9, endPoint x: 226, endPoint y: 13, distance: 12.1
click at [215, 9] on link "Laptop" at bounding box center [211, 9] width 15 height 13
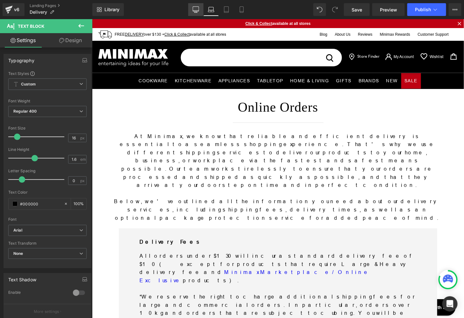
click at [197, 10] on icon at bounding box center [196, 9] width 6 height 6
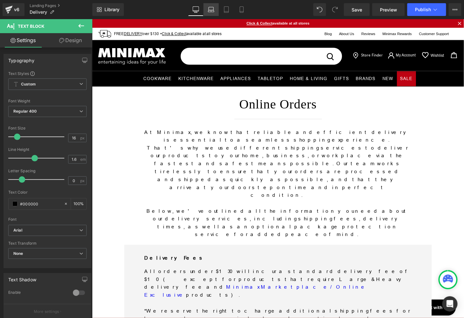
click at [214, 6] on icon at bounding box center [211, 9] width 6 height 6
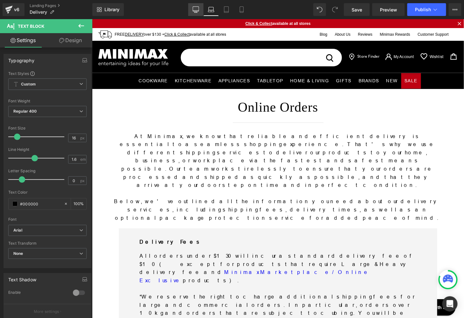
click at [194, 3] on link "Desktop" at bounding box center [195, 9] width 15 height 13
type input "100"
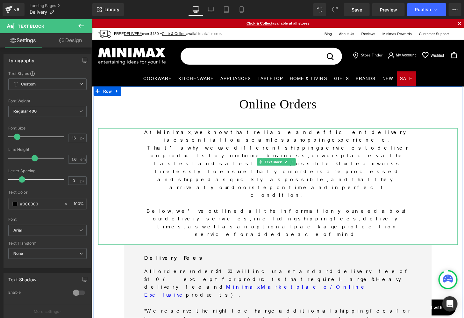
click at [199, 149] on p "At Minimax, we know that reliable and efficient delivery is essential to a seam…" at bounding box center [284, 168] width 277 height 73
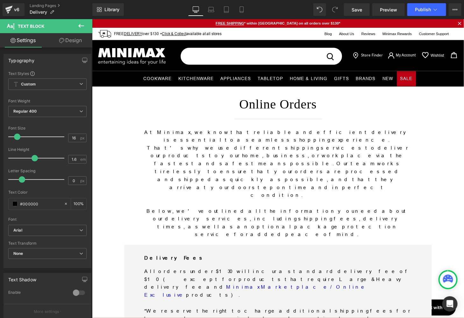
click at [73, 42] on link "Design" at bounding box center [70, 40] width 46 height 14
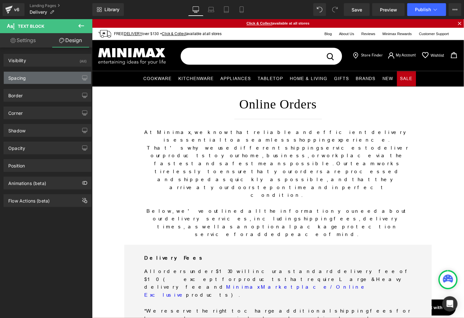
click at [38, 76] on div "Spacing" at bounding box center [47, 78] width 87 height 12
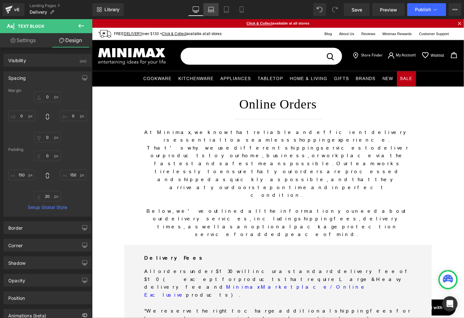
click at [210, 9] on icon at bounding box center [211, 9] width 6 height 6
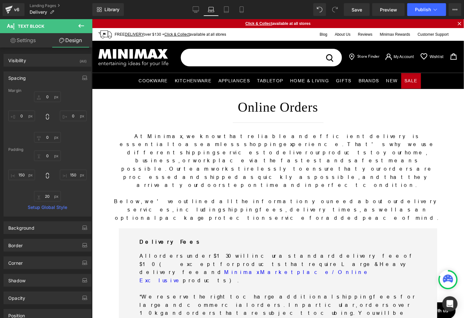
type input "0"
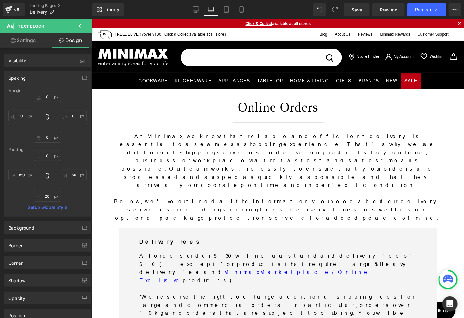
type input "50"
type input "20"
type input "50"
click at [197, 147] on p "At Minimax, we know that reliable and efficient delivery is essential to a seam…" at bounding box center [277, 160] width 331 height 57
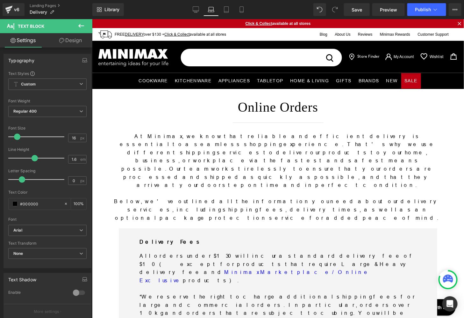
click at [64, 33] on link "Design" at bounding box center [70, 40] width 46 height 14
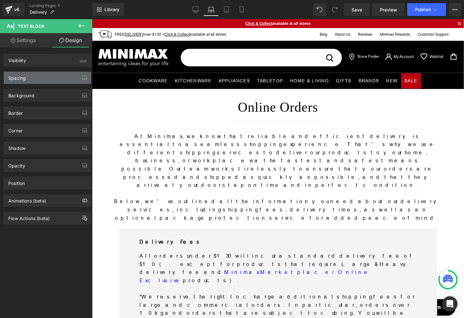
type input "0"
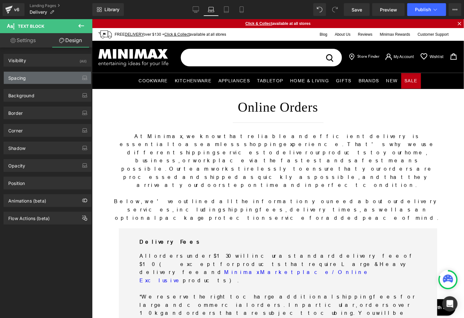
type input "50"
type input "20"
click at [27, 78] on div "Spacing" at bounding box center [47, 78] width 87 height 12
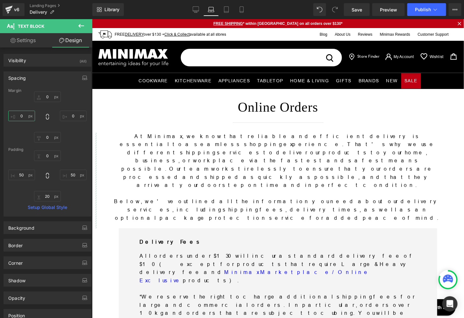
click at [19, 113] on input "0" at bounding box center [21, 116] width 27 height 11
click at [25, 174] on input "50" at bounding box center [21, 174] width 27 height 11
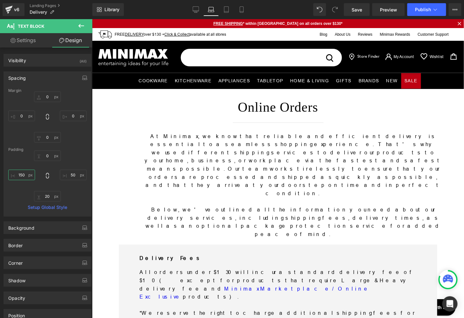
click at [21, 172] on input "150" at bounding box center [21, 174] width 27 height 11
click at [22, 172] on input "150" at bounding box center [21, 174] width 27 height 11
type input "150"
click at [71, 176] on input "50" at bounding box center [73, 174] width 27 height 11
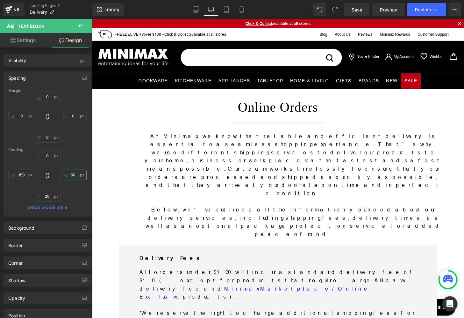
paste input "1"
type input "150"
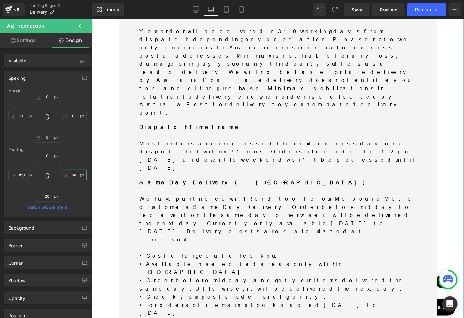
scroll to position [398, 0]
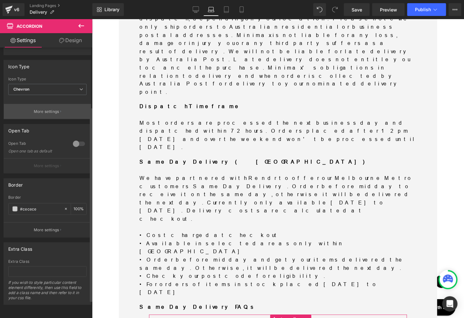
scroll to position [106, 0]
click at [75, 38] on link "Design" at bounding box center [70, 40] width 46 height 14
click at [0, 0] on div "Spacing" at bounding box center [0, 0] width 0 height 0
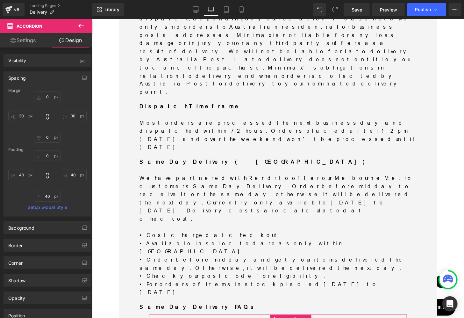
type input "0"
type input "30"
type input "0"
type input "30"
type input "0"
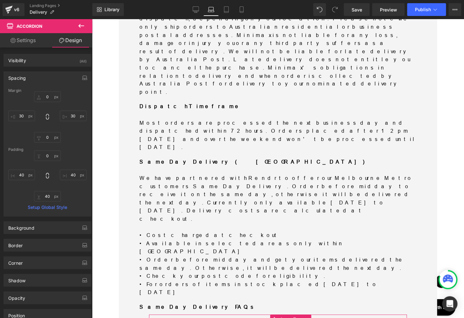
type input "40"
click at [22, 174] on input "40" at bounding box center [21, 174] width 27 height 11
type input "0"
click at [70, 173] on input "40" at bounding box center [73, 174] width 27 height 11
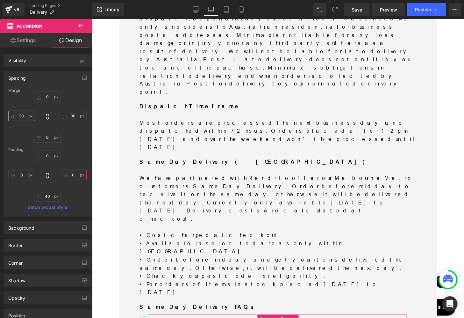
type input "0"
click at [22, 114] on input "30" at bounding box center [21, 116] width 27 height 11
type input "0"
click at [73, 116] on input "30" at bounding box center [73, 116] width 27 height 11
type input "0"
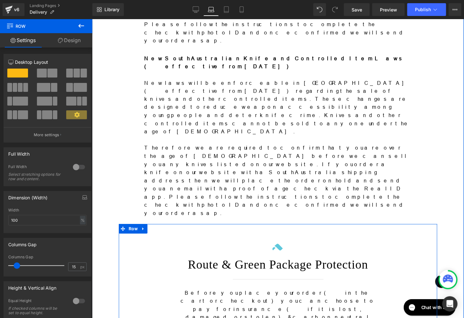
scroll to position [1341, 0]
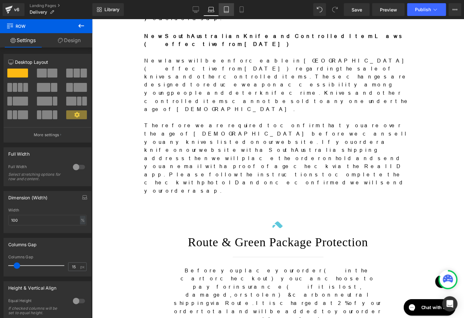
click at [224, 9] on icon at bounding box center [226, 9] width 6 height 6
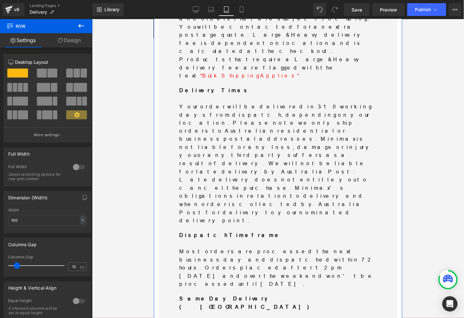
scroll to position [398, 0]
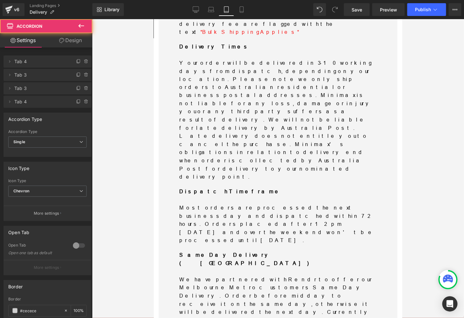
click at [74, 34] on link "Design" at bounding box center [70, 40] width 46 height 14
click at [0, 0] on div "Spacing" at bounding box center [0, 0] width 0 height 0
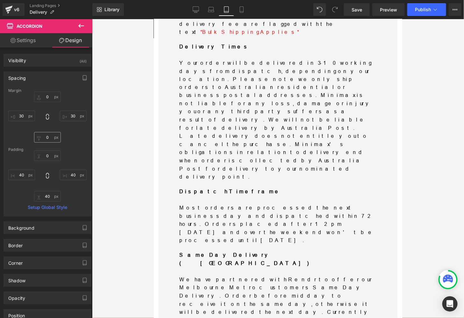
type input "0"
type input "30"
type input "0"
type input "30"
type input "0"
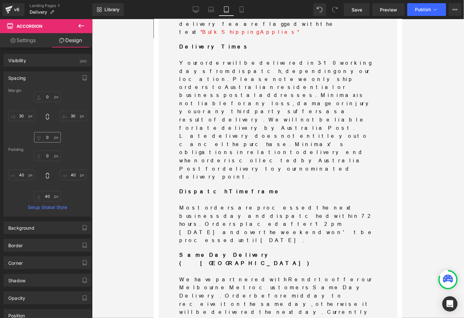
type input "40"
click at [21, 114] on input "30" at bounding box center [21, 116] width 27 height 11
type input "0"
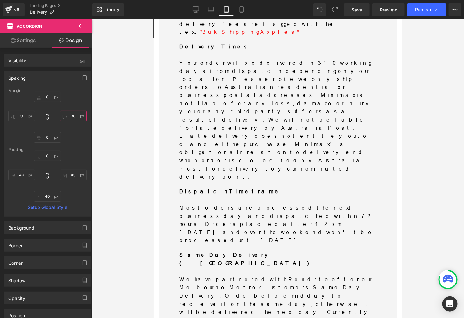
click at [71, 115] on input "30" at bounding box center [73, 116] width 27 height 11
type input "0"
click at [21, 173] on input "40" at bounding box center [21, 174] width 27 height 11
type input "0"
click at [72, 174] on input "40" at bounding box center [73, 174] width 27 height 11
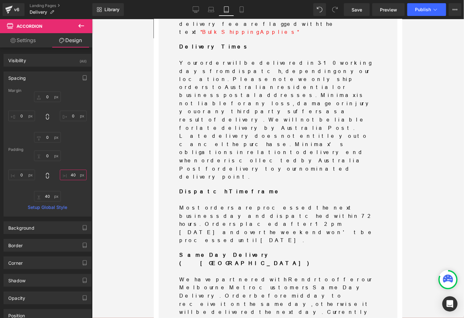
type input "0"
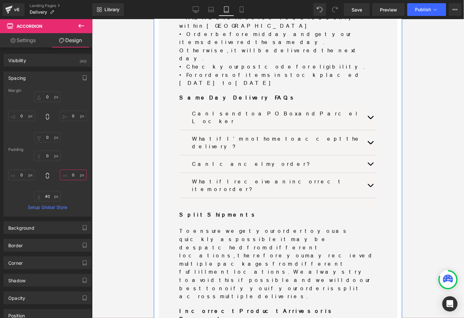
scroll to position [747, 0]
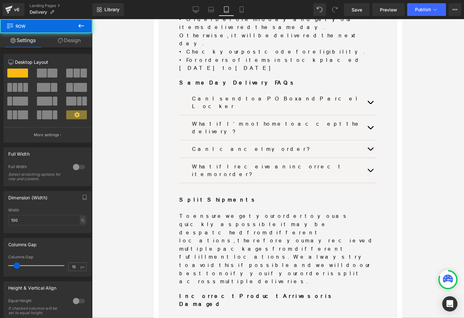
click at [72, 42] on link "Design" at bounding box center [69, 40] width 46 height 14
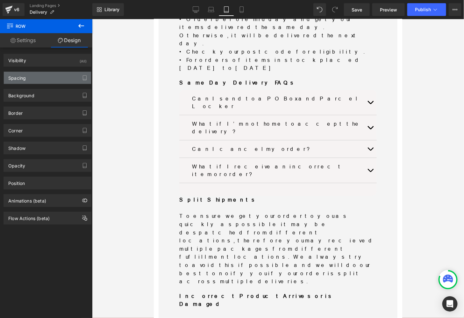
click at [23, 79] on div "Spacing" at bounding box center [17, 76] width 18 height 9
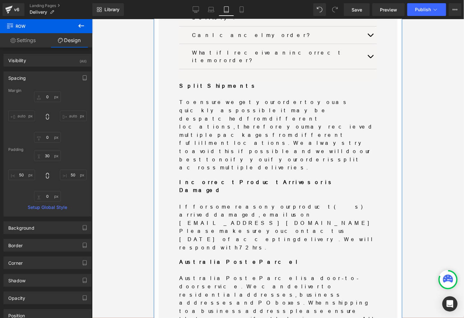
scroll to position [787, 0]
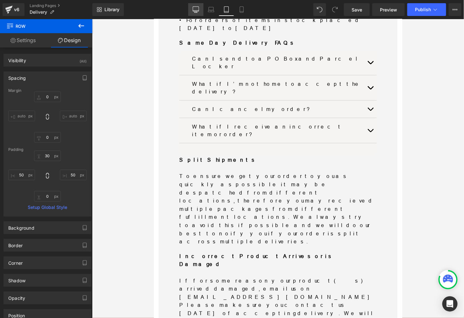
click at [194, 9] on icon at bounding box center [196, 9] width 6 height 6
type input "0"
type input "30"
type input "50"
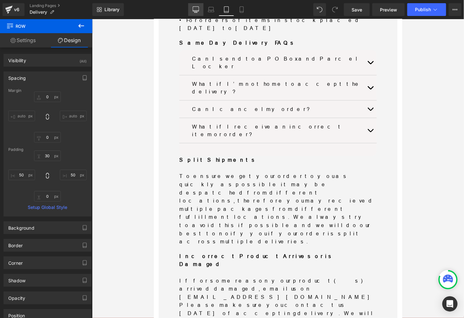
type input "0"
type input "50"
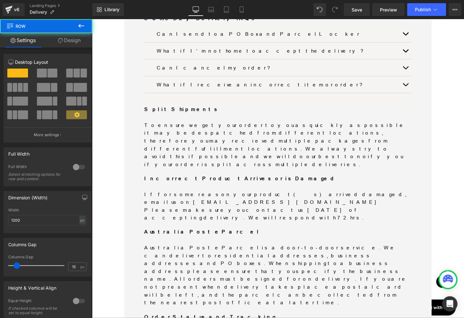
click at [72, 42] on link "Design" at bounding box center [69, 40] width 46 height 14
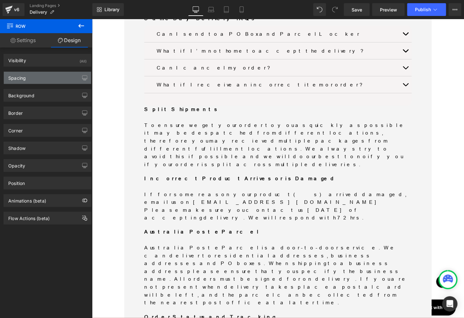
type input "0"
type input "30"
type input "50"
type input "0"
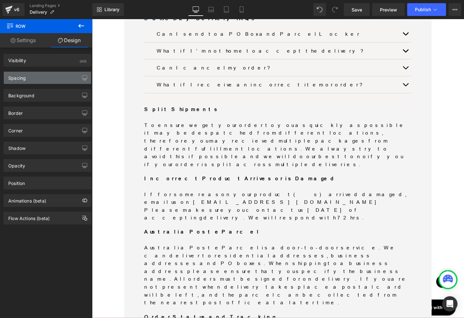
type input "50"
click at [26, 77] on div "Spacing" at bounding box center [47, 78] width 87 height 12
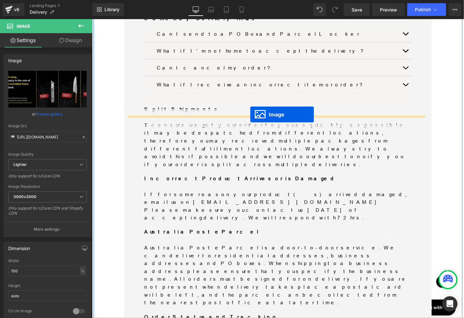
drag, startPoint x: 277, startPoint y: 173, endPoint x: 255, endPoint y: 117, distance: 59.4
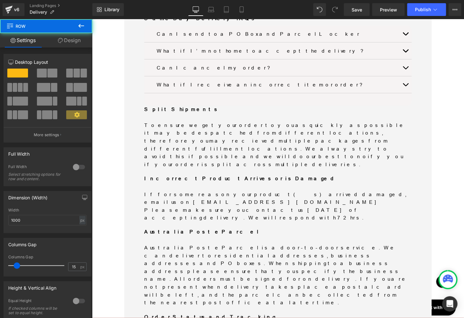
click at [63, 38] on link "Design" at bounding box center [69, 40] width 46 height 14
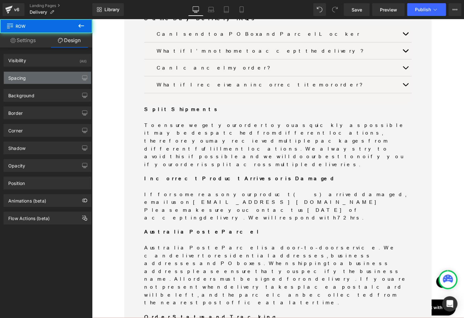
click at [25, 78] on div "Spacing" at bounding box center [17, 76] width 18 height 9
type input "0"
type input "50"
type input "0"
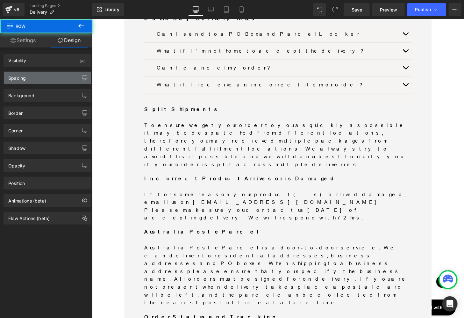
type input "0"
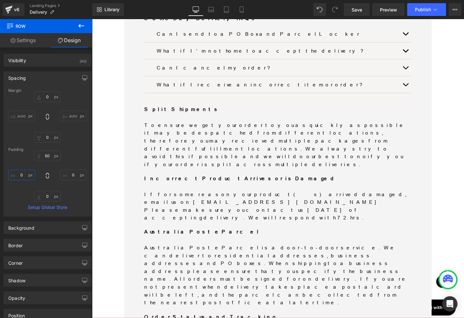
click at [23, 173] on input "0" at bounding box center [21, 174] width 27 height 11
click at [19, 175] on input "50" at bounding box center [21, 174] width 27 height 11
type input "50"
click at [69, 173] on input "0" at bounding box center [73, 174] width 27 height 11
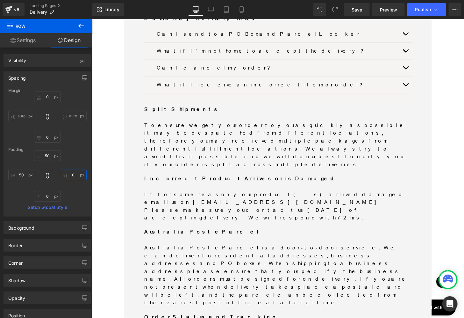
click at [69, 173] on input "0" at bounding box center [73, 174] width 27 height 11
paste input "5"
type input "50"
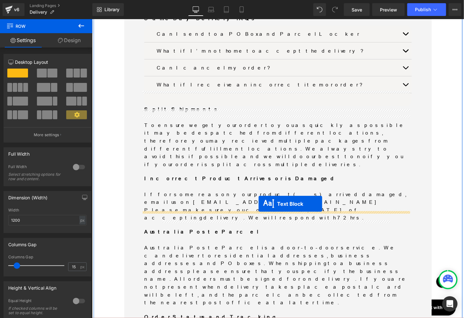
drag, startPoint x: 276, startPoint y: 270, endPoint x: 264, endPoint y: 210, distance: 62.0
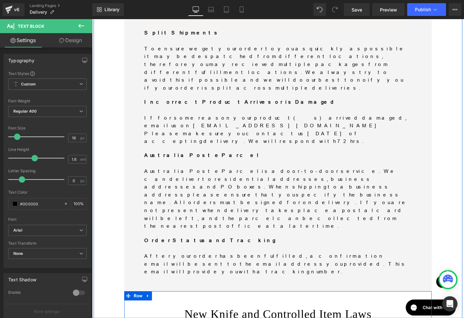
scroll to position [754, 0]
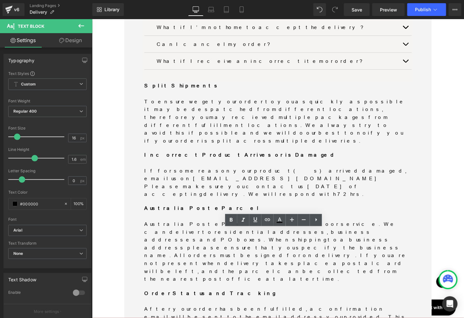
scroll to position [793, 0]
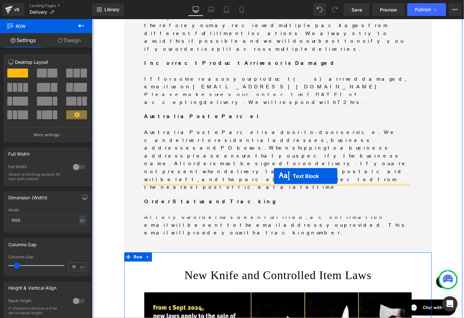
drag, startPoint x: 279, startPoint y: 247, endPoint x: 280, endPoint y: 181, distance: 65.9
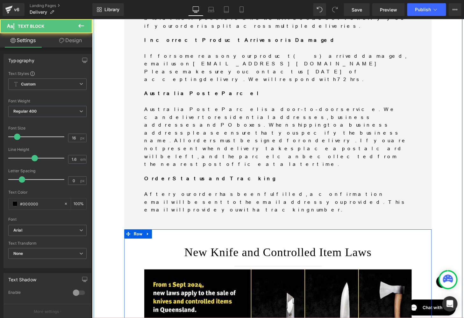
scroll to position [833, 0]
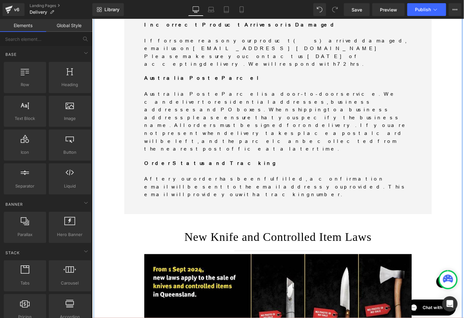
click at [463, 188] on div "Online Orders Heading Separator At Minimax, we know that reliable and efficient…" at bounding box center [284, 154] width 382 height 1805
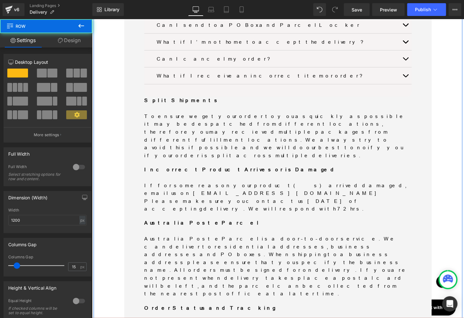
scroll to position [674, 0]
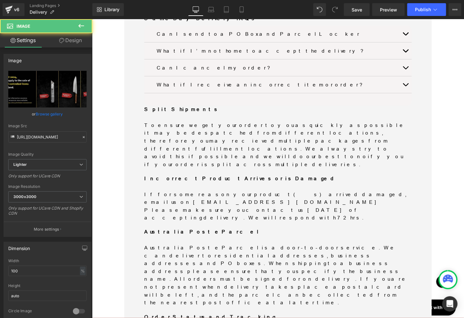
click at [68, 42] on link "Design" at bounding box center [70, 40] width 46 height 14
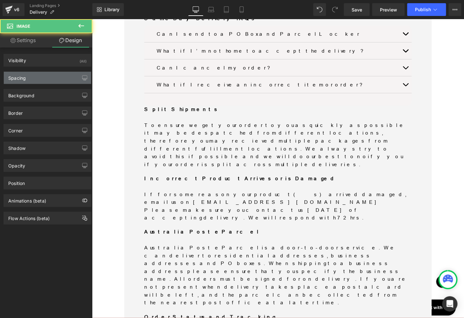
type input "0"
type input "20"
type input "0"
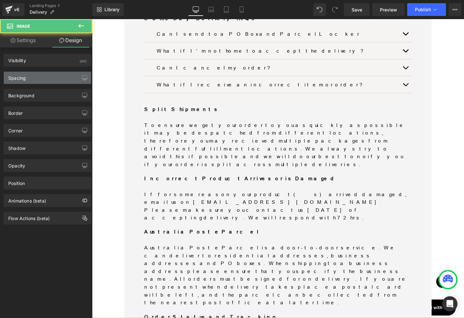
type input "0"
click at [34, 75] on div "Spacing" at bounding box center [47, 78] width 87 height 12
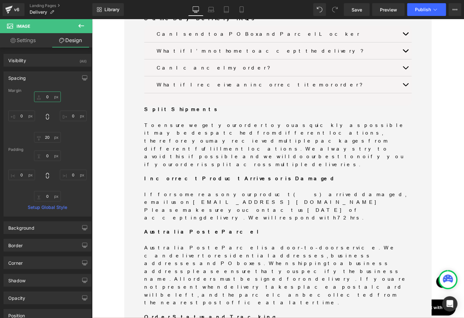
click at [45, 96] on input "0" at bounding box center [47, 96] width 27 height 11
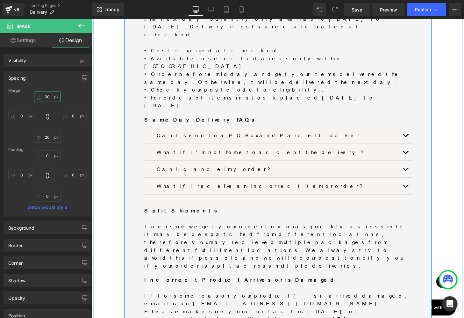
scroll to position [515, 0]
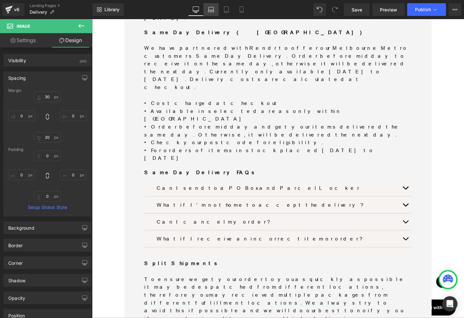
click at [210, 11] on icon at bounding box center [211, 9] width 6 height 6
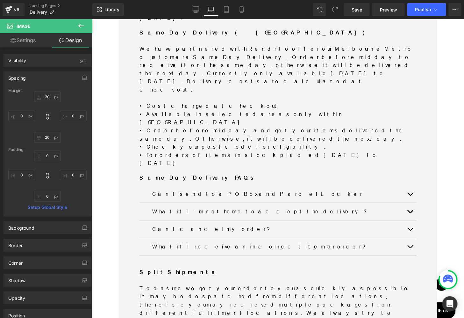
type input "30"
type input "0"
type input "20"
type input "0"
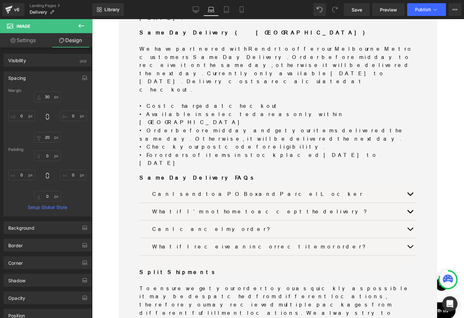
type input "0"
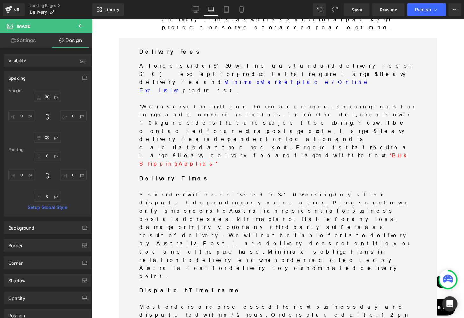
scroll to position [117, 0]
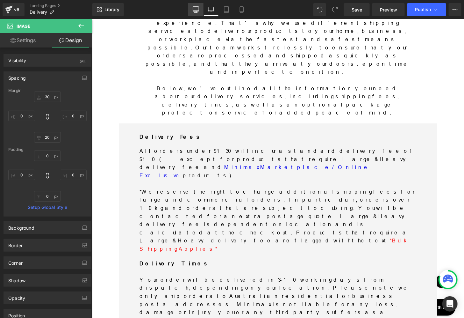
click at [194, 12] on icon at bounding box center [196, 9] width 6 height 6
type input "30"
type input "0"
type input "20"
type input "0"
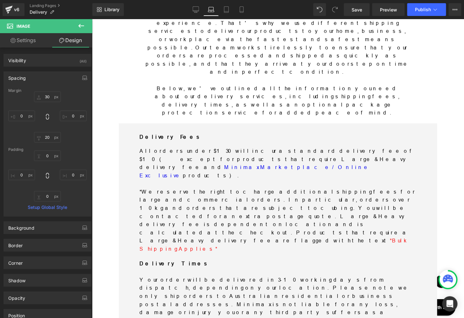
type input "0"
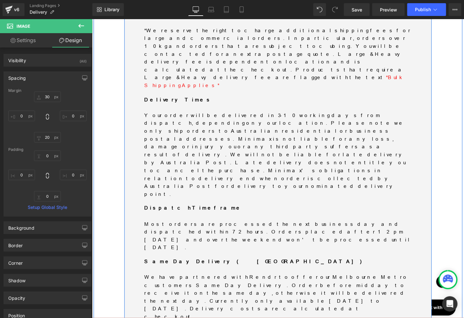
scroll to position [318, 0]
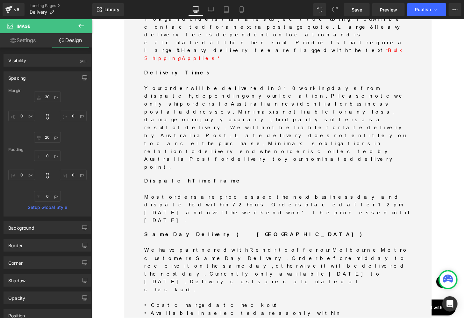
click at [230, 18] on div "Library Desktop Desktop Laptop Tablet Mobile Save Preview Publish Scheduled Vie…" at bounding box center [278, 9] width 372 height 19
click at [213, 9] on icon at bounding box center [211, 9] width 6 height 6
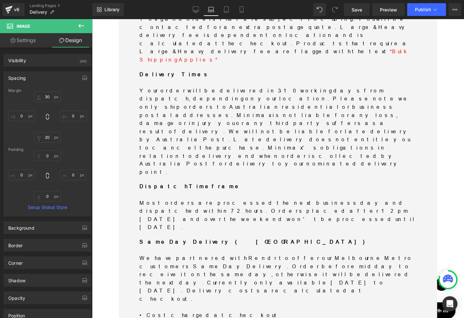
type input "30"
type input "0"
type input "20"
type input "0"
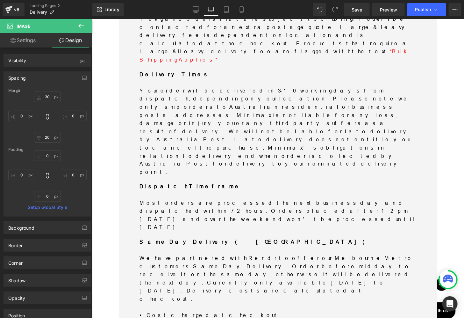
type input "0"
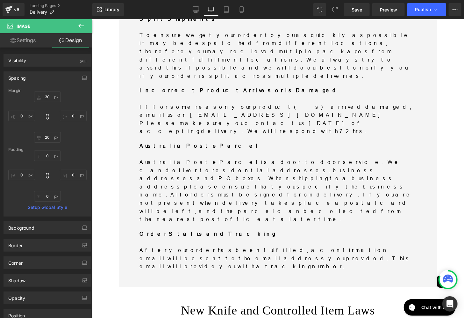
scroll to position [836, 0]
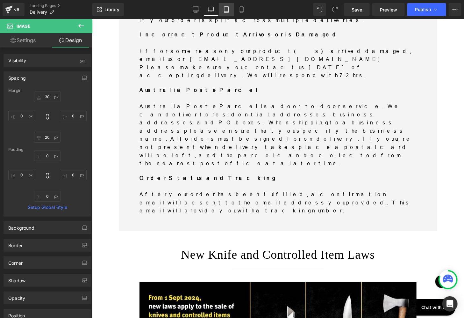
click at [228, 12] on icon at bounding box center [226, 9] width 6 height 6
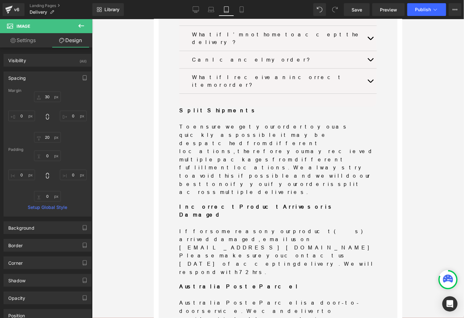
type input "30"
type input "0"
type input "20"
type input "0"
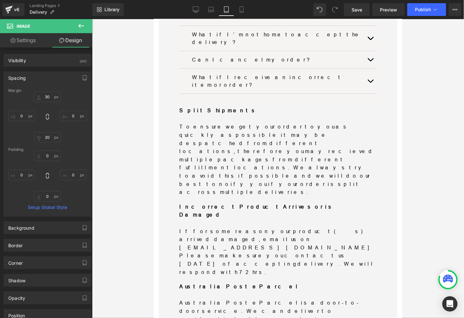
type input "0"
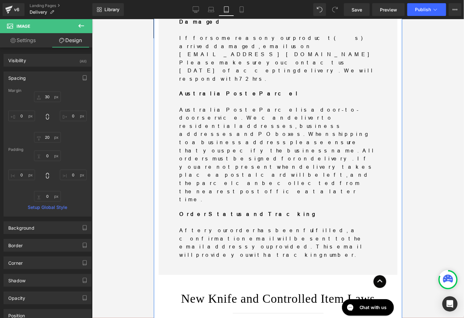
scroll to position [1075, 0]
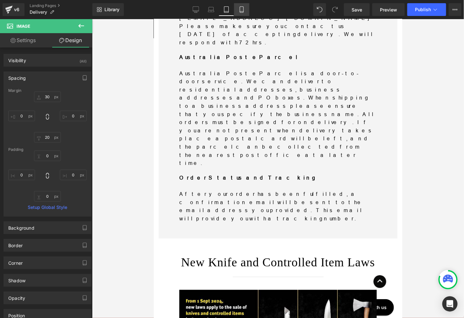
click at [237, 12] on link "Mobile" at bounding box center [241, 9] width 15 height 13
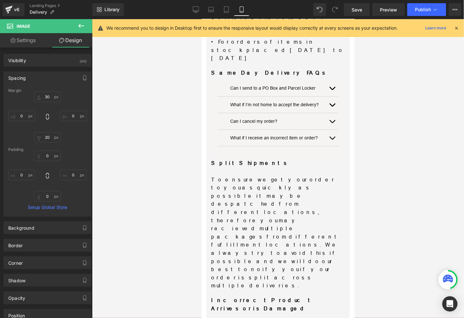
type input "30"
type input "0"
type input "20"
type input "0"
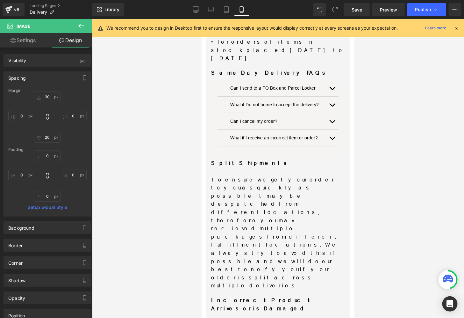
type input "0"
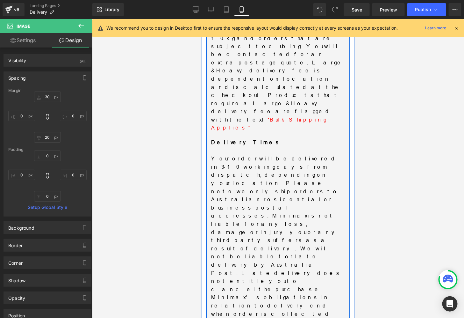
scroll to position [545, 0]
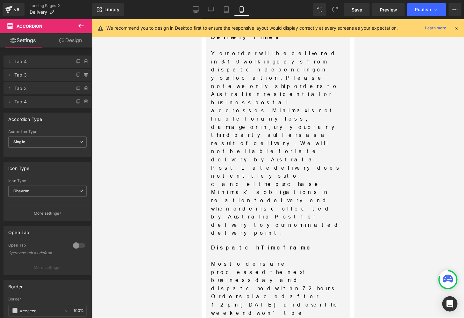
click at [64, 39] on link "Design" at bounding box center [70, 40] width 46 height 14
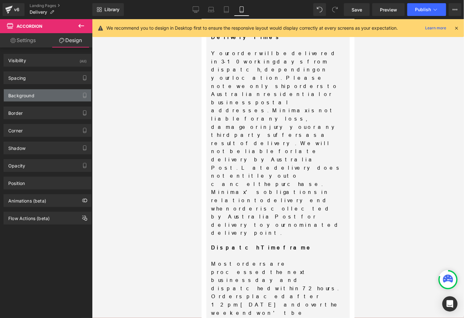
type input "0"
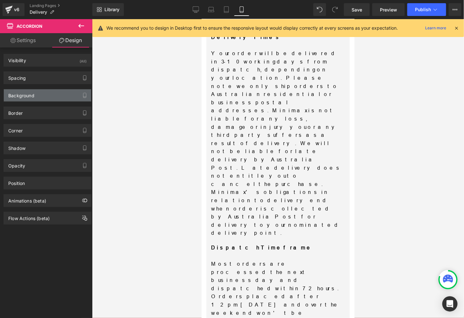
type input "20"
type input "40"
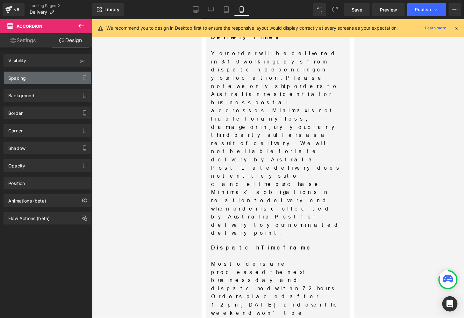
click at [25, 78] on div "Spacing" at bounding box center [17, 76] width 18 height 9
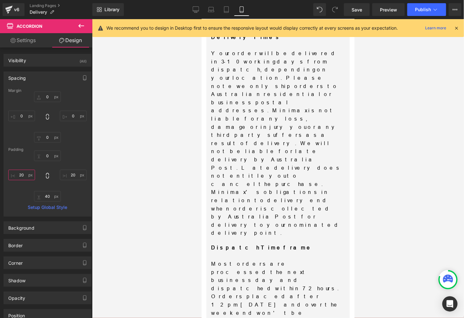
click at [23, 174] on input "20" at bounding box center [21, 174] width 27 height 11
type input "0"
click at [71, 174] on input "20" at bounding box center [73, 174] width 27 height 11
type input "0"
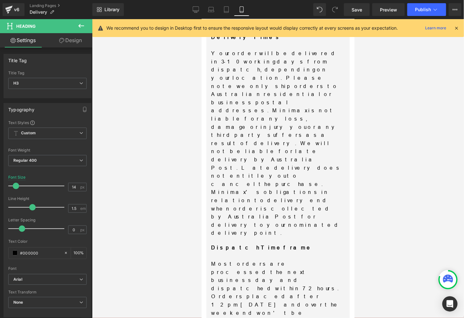
click at [79, 45] on link "Design" at bounding box center [70, 40] width 46 height 14
click at [0, 0] on div "Spacing" at bounding box center [0, 0] width 0 height 0
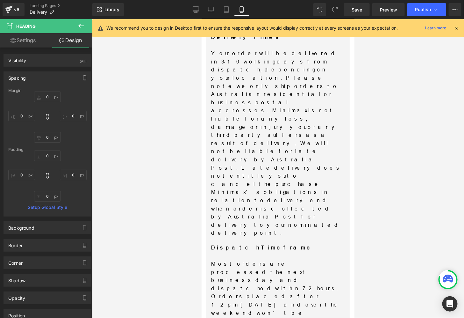
type input "0"
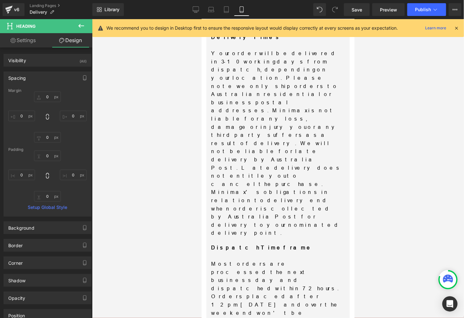
type input "0"
click at [369, 171] on div at bounding box center [278, 168] width 372 height 298
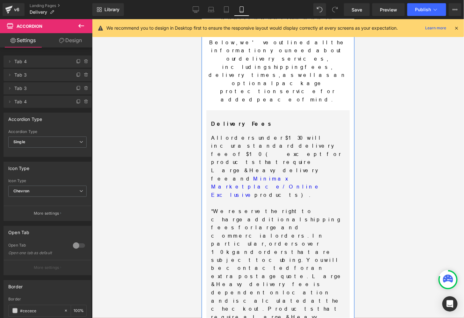
scroll to position [0, 0]
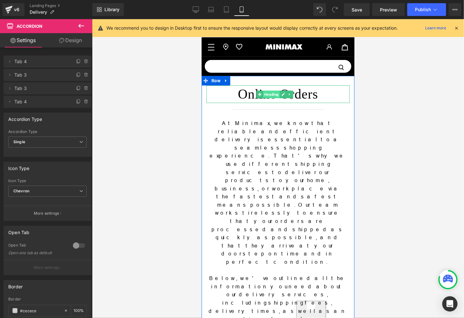
click at [264, 96] on span "Heading" at bounding box center [271, 94] width 17 height 8
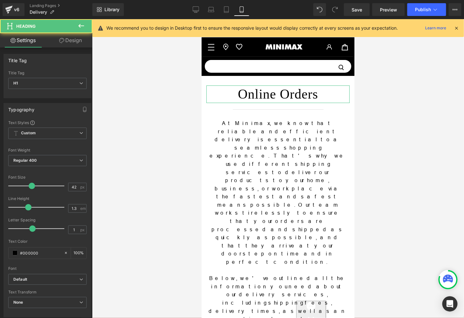
click at [59, 40] on icon at bounding box center [61, 40] width 5 height 5
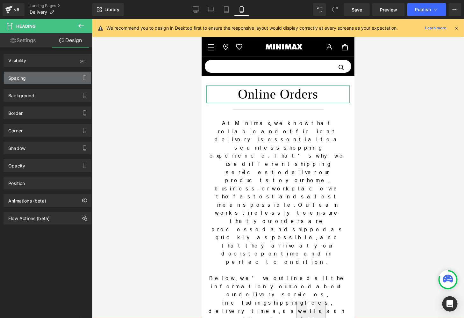
type input "0"
type input "10"
type input "0"
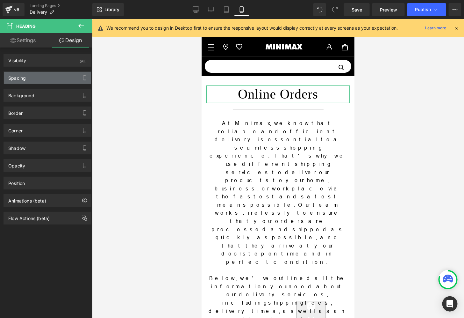
type input "0"
click at [39, 75] on div "Spacing" at bounding box center [47, 78] width 87 height 12
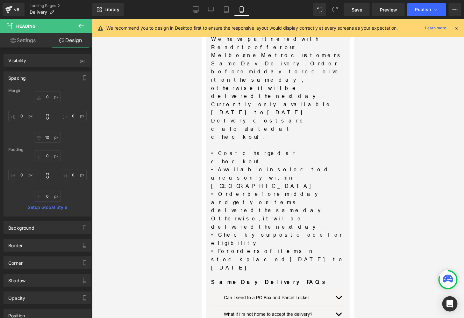
scroll to position [876, 0]
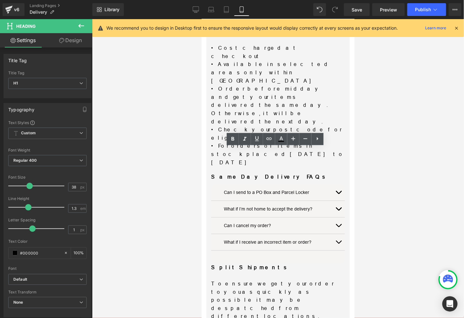
scroll to position [906, 0]
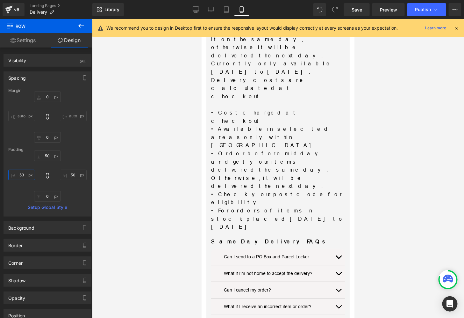
click at [22, 173] on input "53" at bounding box center [21, 174] width 27 height 11
type input "0"
click at [70, 173] on input "50" at bounding box center [73, 174] width 27 height 11
type input "0"
click at [386, 173] on div at bounding box center [278, 168] width 372 height 298
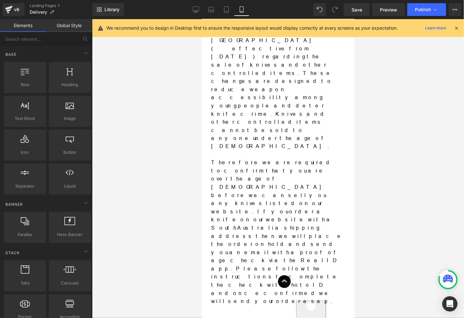
scroll to position [2220, 0]
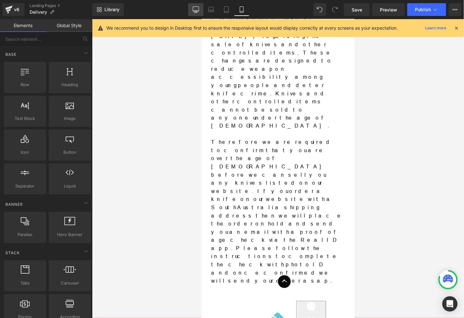
click at [198, 13] on link "Desktop" at bounding box center [195, 9] width 15 height 13
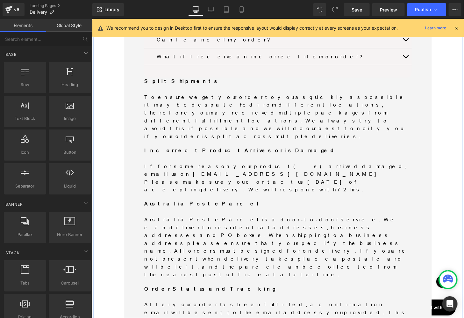
scroll to position [700, 0]
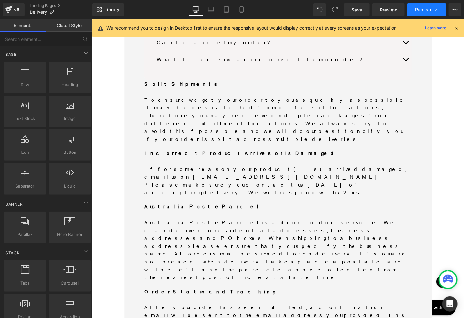
click at [419, 9] on span "Publish" at bounding box center [423, 9] width 16 height 5
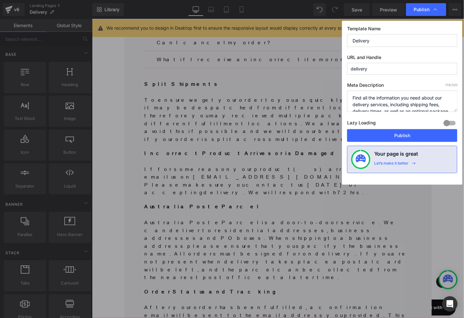
scroll to position [13, 0]
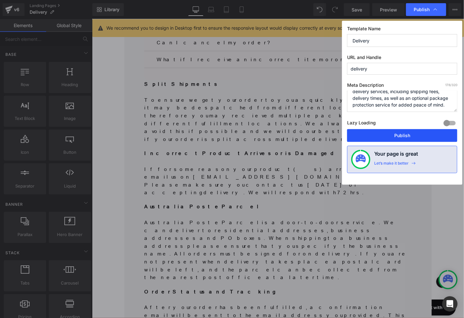
click at [409, 133] on button "Publish" at bounding box center [402, 135] width 110 height 13
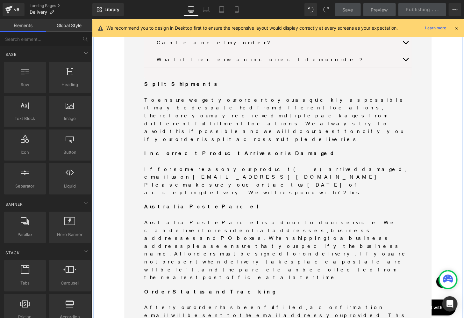
drag, startPoint x: 110, startPoint y: 89, endPoint x: 132, endPoint y: 99, distance: 23.7
click at [110, 89] on div "Online Orders Heading Separator At Minimax, we know that reliable and efficient…" at bounding box center [284, 292] width 382 height 1815
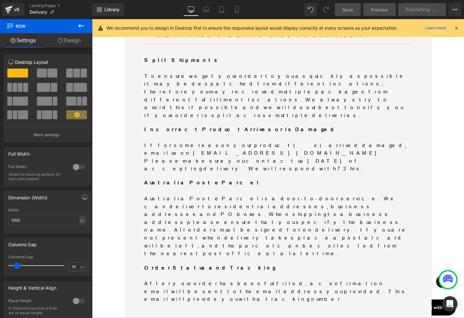
scroll to position [700, 0]
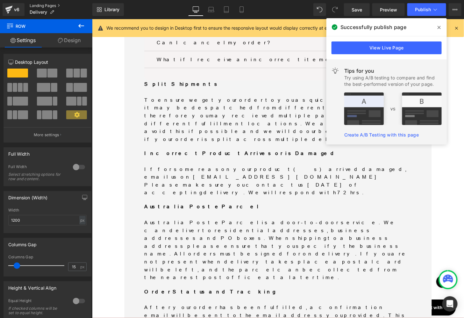
click at [38, 5] on link "Landing Pages" at bounding box center [61, 5] width 63 height 5
